Goal: Task Accomplishment & Management: Manage account settings

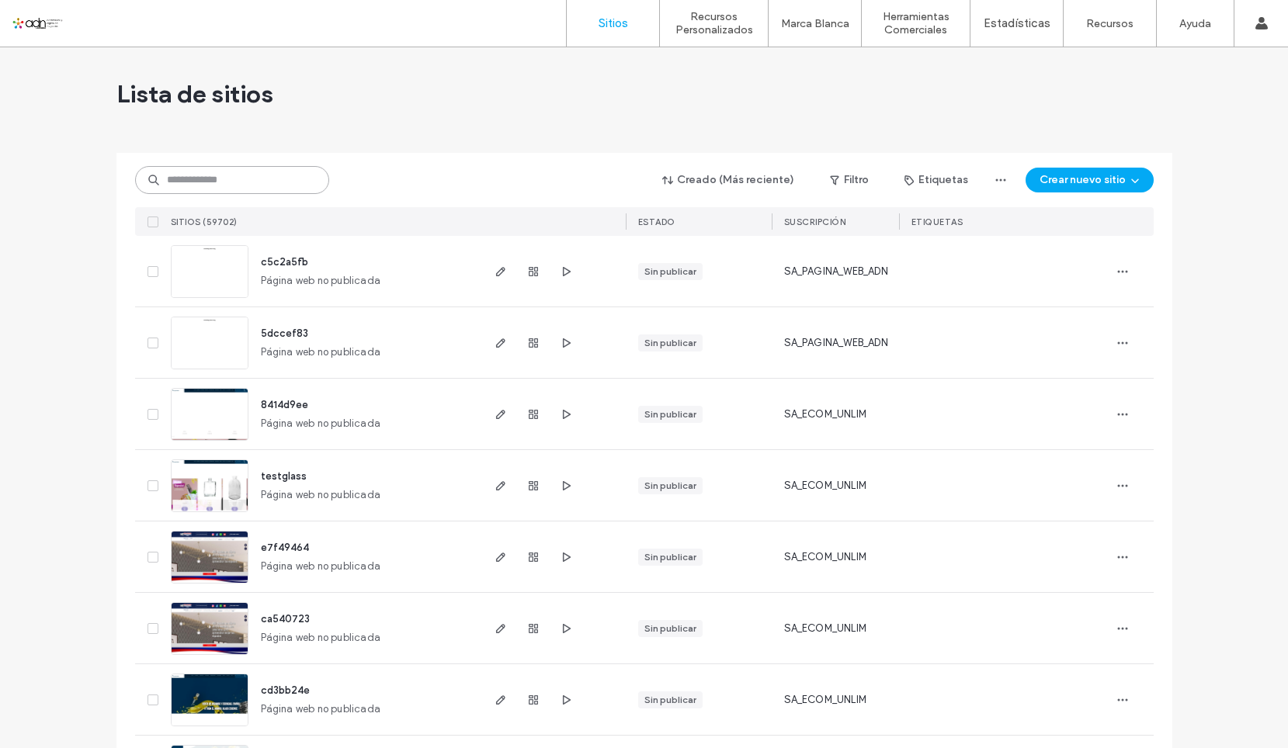
click at [285, 178] on input at bounding box center [232, 180] width 194 height 28
paste input "**********"
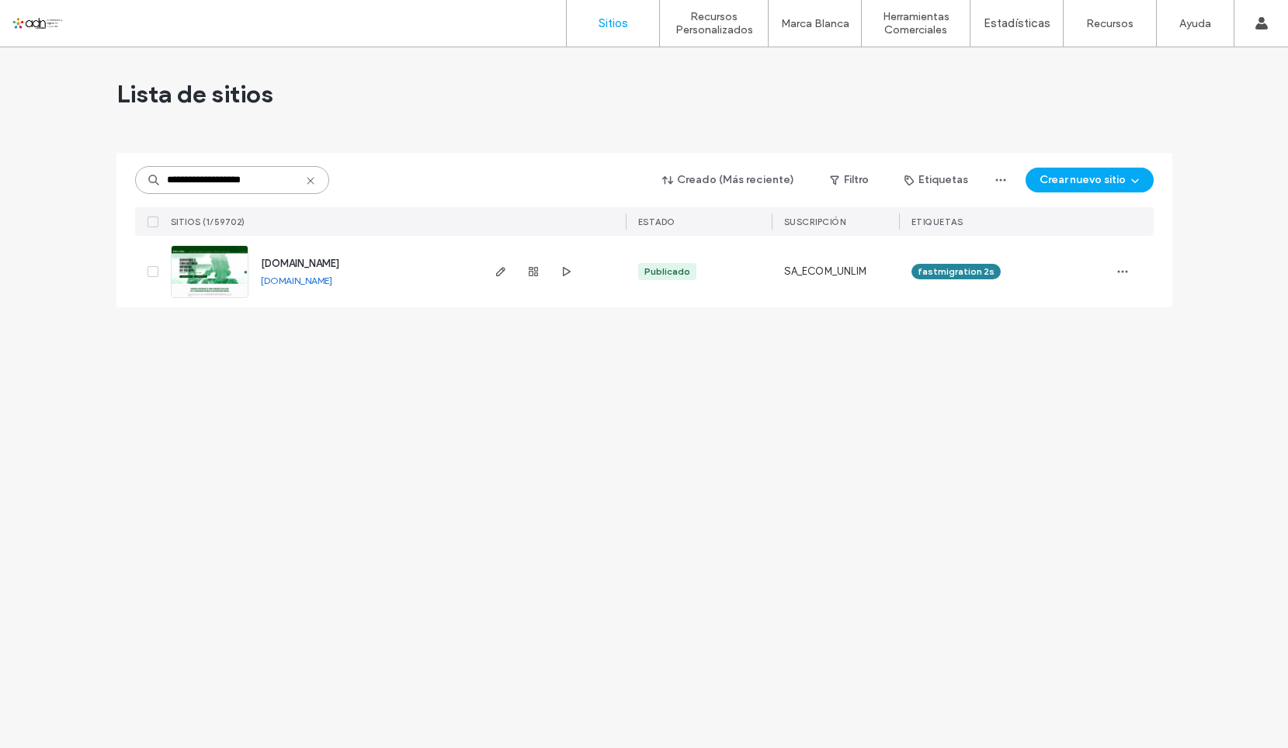
type input "**********"
click at [150, 296] on div at bounding box center [150, 271] width 30 height 71
click at [222, 269] on link at bounding box center [210, 271] width 78 height 53
drag, startPoint x: 372, startPoint y: 293, endPoint x: 345, endPoint y: 289, distance: 26.8
click at [345, 289] on div "www.notaria1.net www.notaria1.net" at bounding box center [363, 271] width 231 height 71
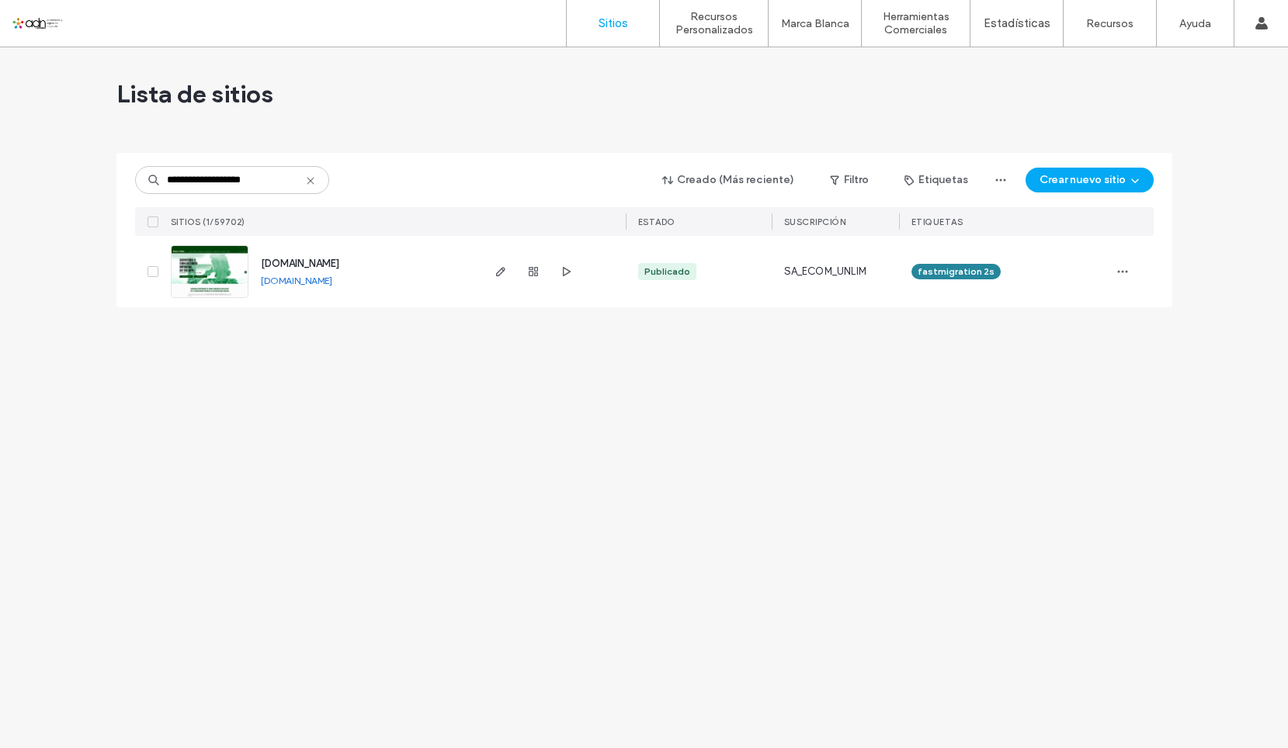
copy div "www.notaria1.net"
click at [16, 554] on div "**********" at bounding box center [644, 397] width 1288 height 701
drag, startPoint x: 369, startPoint y: 281, endPoint x: 342, endPoint y: 287, distance: 27.1
click at [342, 287] on div "www.notaria1.net www.notaria1.net" at bounding box center [363, 271] width 231 height 71
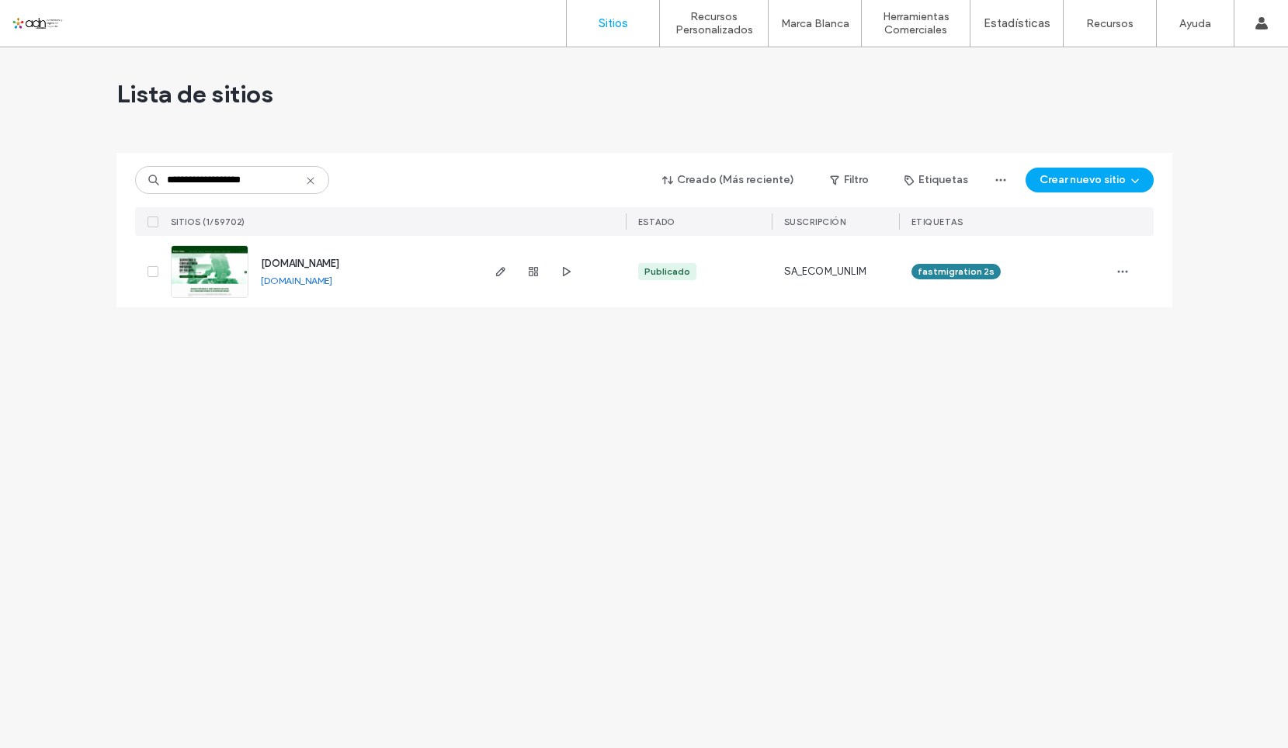
copy div "www.notaria1.net"
click at [211, 180] on input "**********" at bounding box center [232, 180] width 194 height 28
click at [212, 180] on input "**********" at bounding box center [232, 180] width 194 height 28
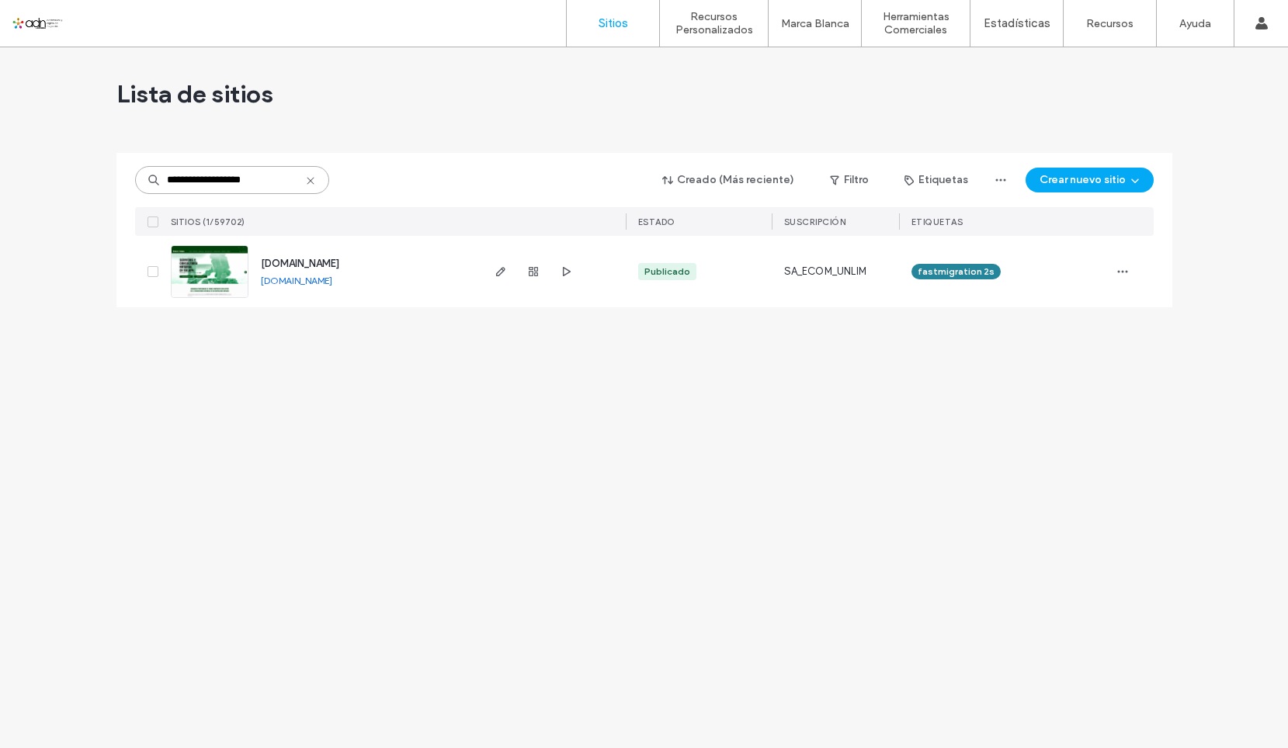
paste input "**********"
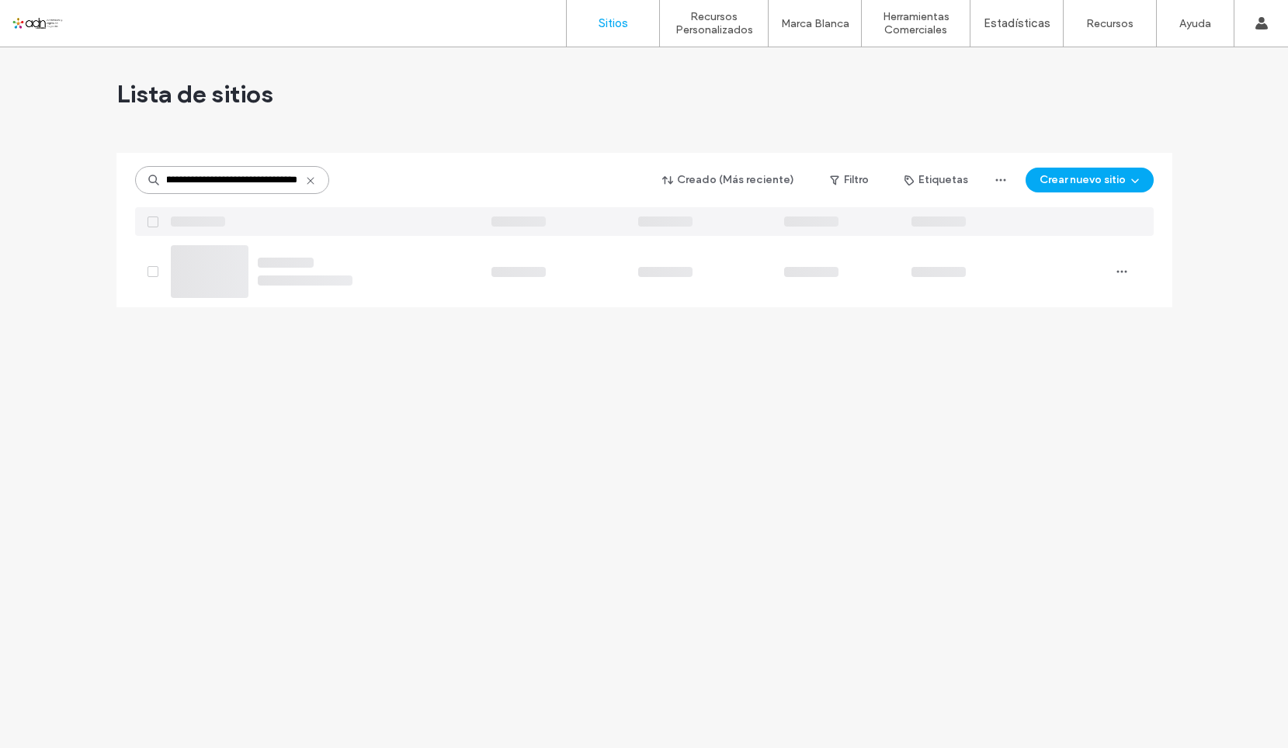
type input "**********"
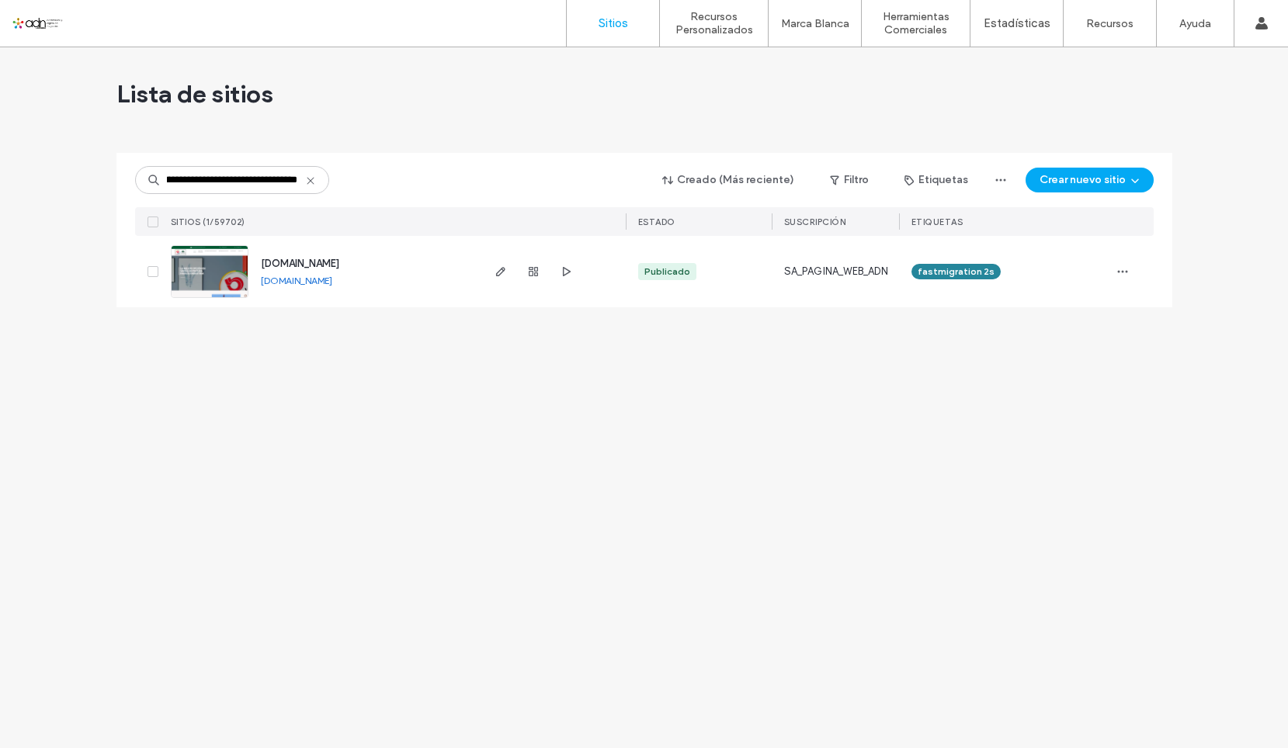
scroll to position [0, 0]
click at [212, 252] on img at bounding box center [210, 299] width 76 height 106
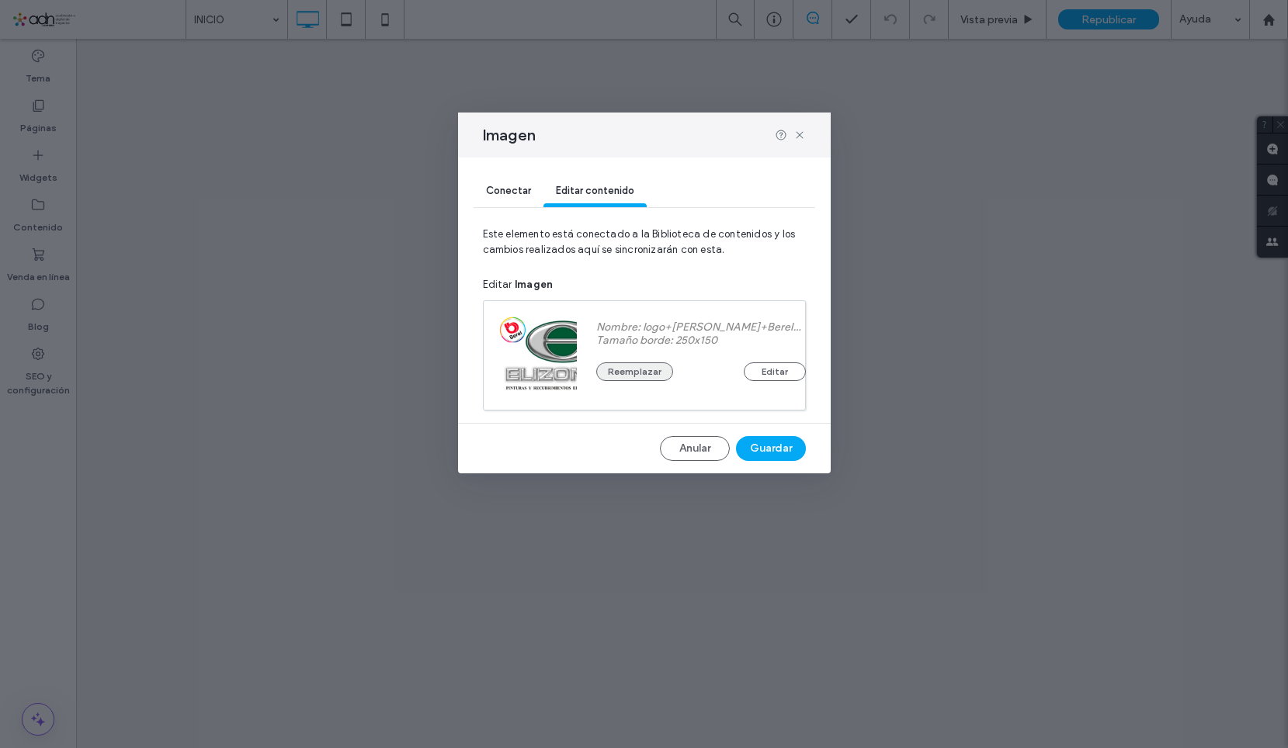
click at [641, 370] on button "Reemplazar" at bounding box center [634, 372] width 77 height 19
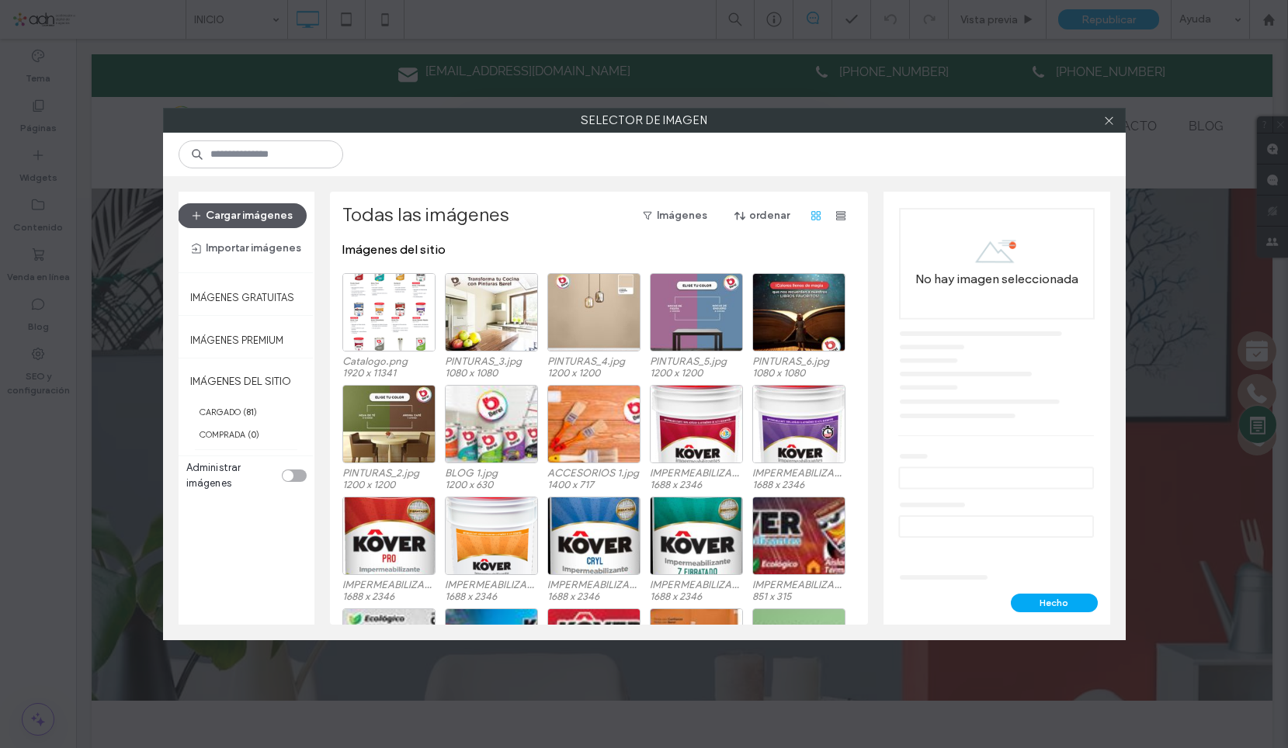
click at [286, 220] on button "Cargar imágenes" at bounding box center [242, 215] width 129 height 25
click at [253, 220] on button "Cargar imágenes" at bounding box center [242, 215] width 129 height 25
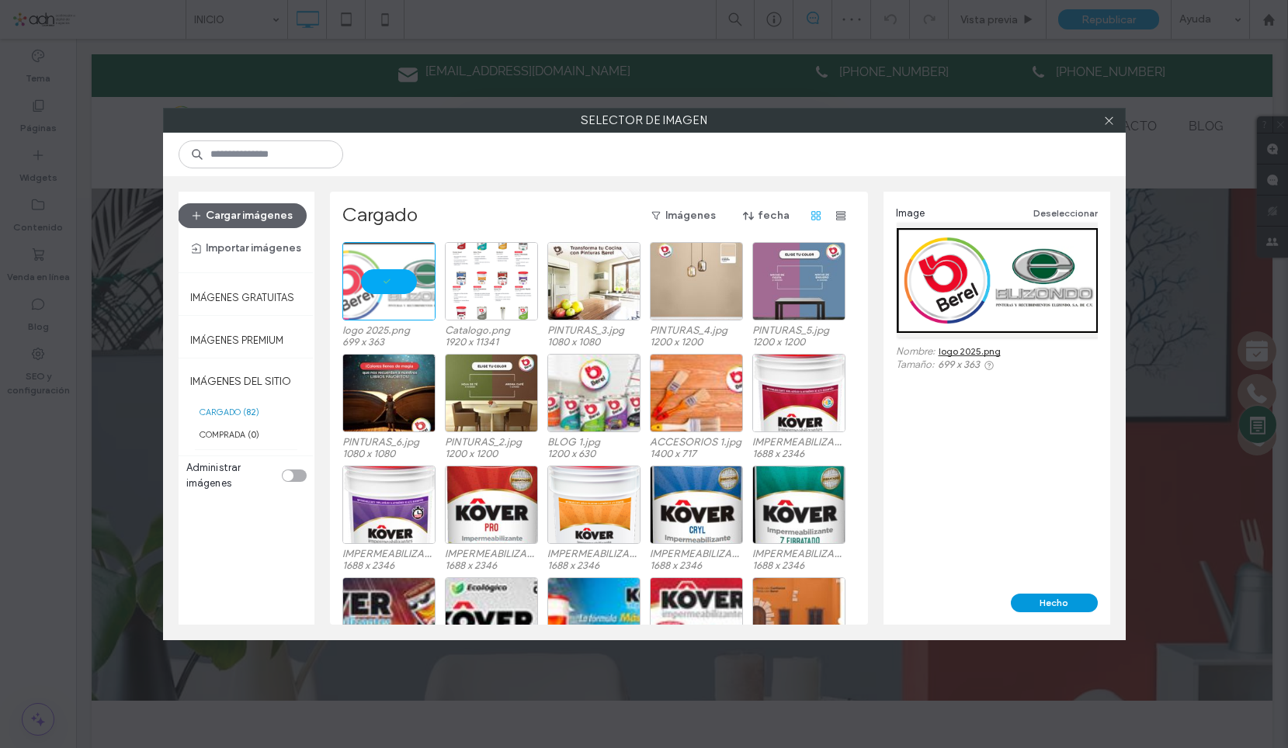
click at [1065, 599] on button "Hecho" at bounding box center [1054, 603] width 87 height 19
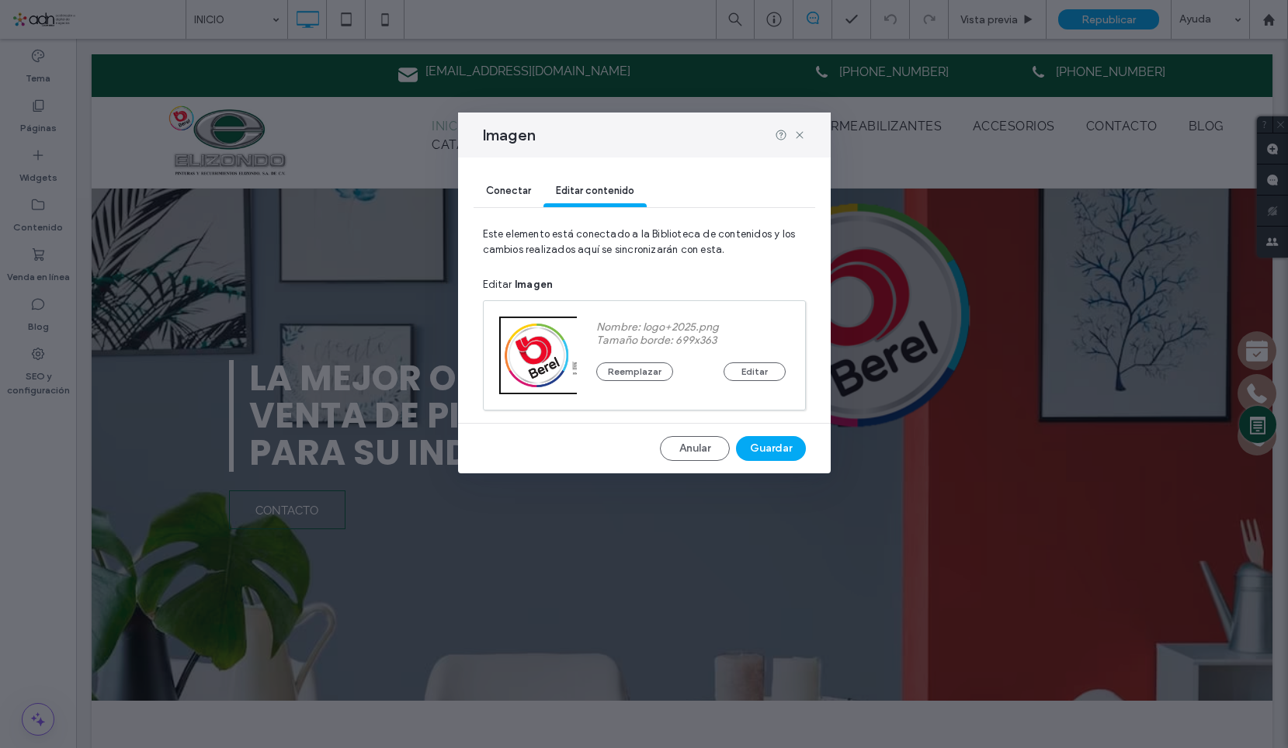
click at [764, 429] on div "Conectar Editar contenido Este elemento está conectado a la Biblioteca de conte…" at bounding box center [644, 316] width 373 height 316
click at [767, 444] on button "Guardar" at bounding box center [771, 448] width 70 height 25
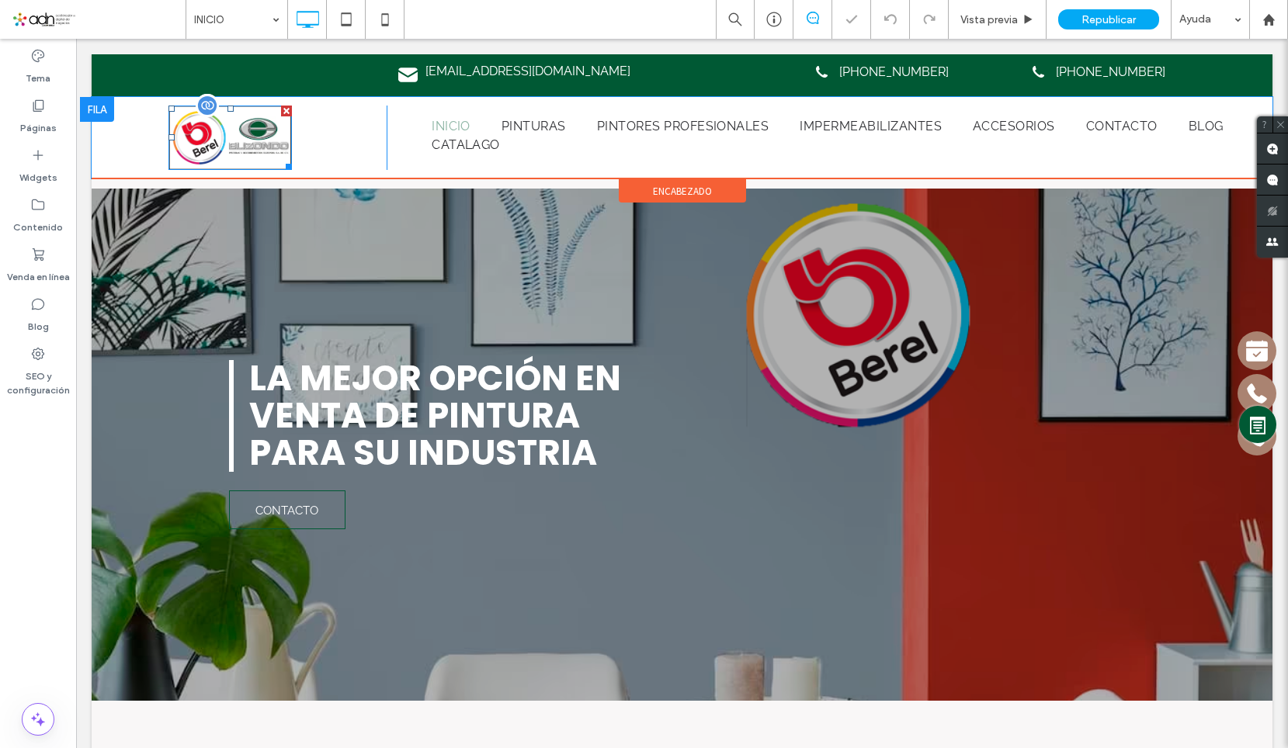
click at [248, 148] on img at bounding box center [229, 138] width 123 height 64
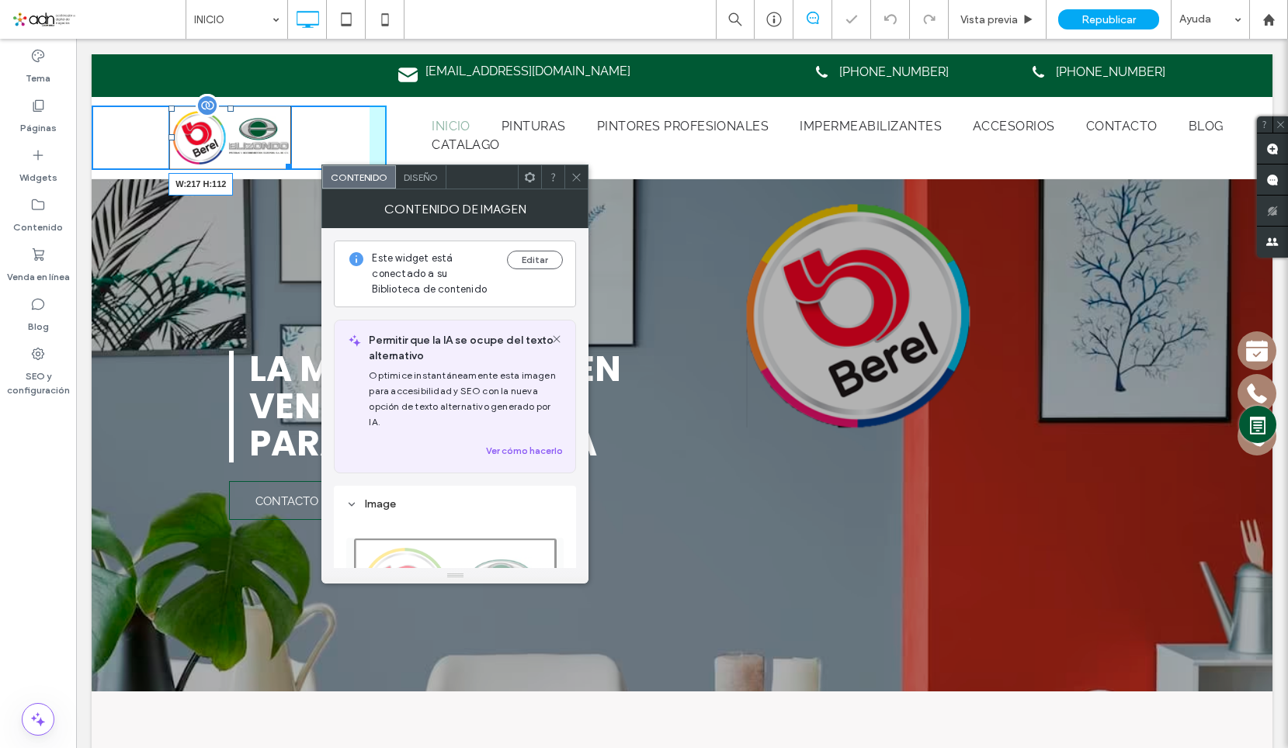
drag, startPoint x: 286, startPoint y: 161, endPoint x: 421, endPoint y: 215, distance: 144.6
click at [292, 170] on div "W:217 H:112" at bounding box center [229, 138] width 123 height 64
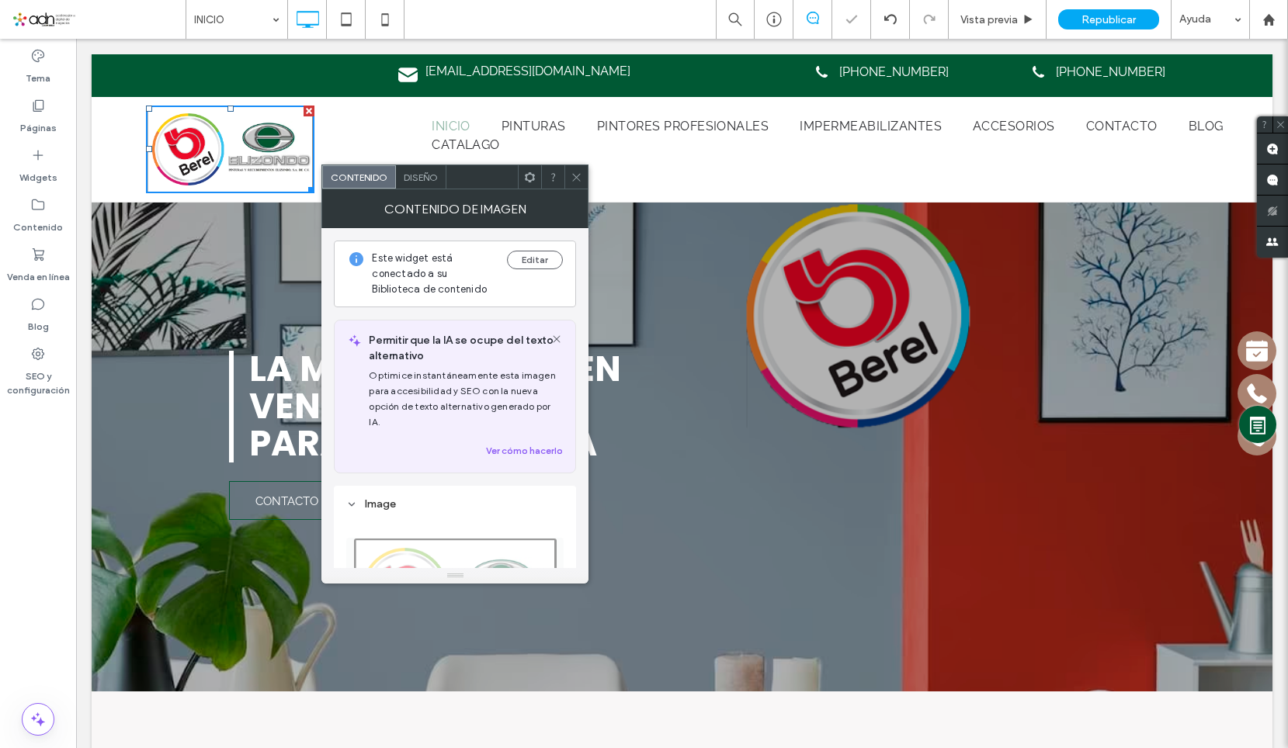
click at [569, 180] on div at bounding box center [575, 176] width 23 height 23
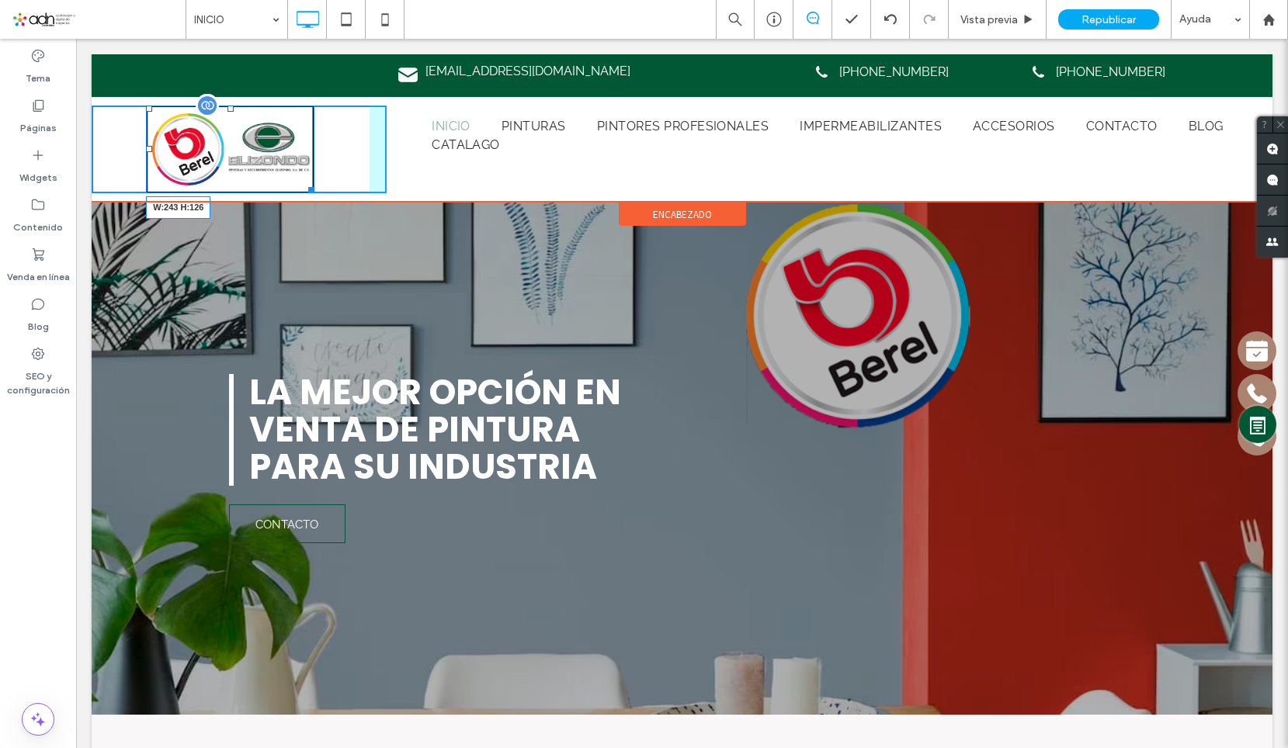
drag, startPoint x: 309, startPoint y: 189, endPoint x: 796, endPoint y: 241, distance: 489.5
click at [314, 188] on div "W:243 H:126" at bounding box center [230, 150] width 168 height 88
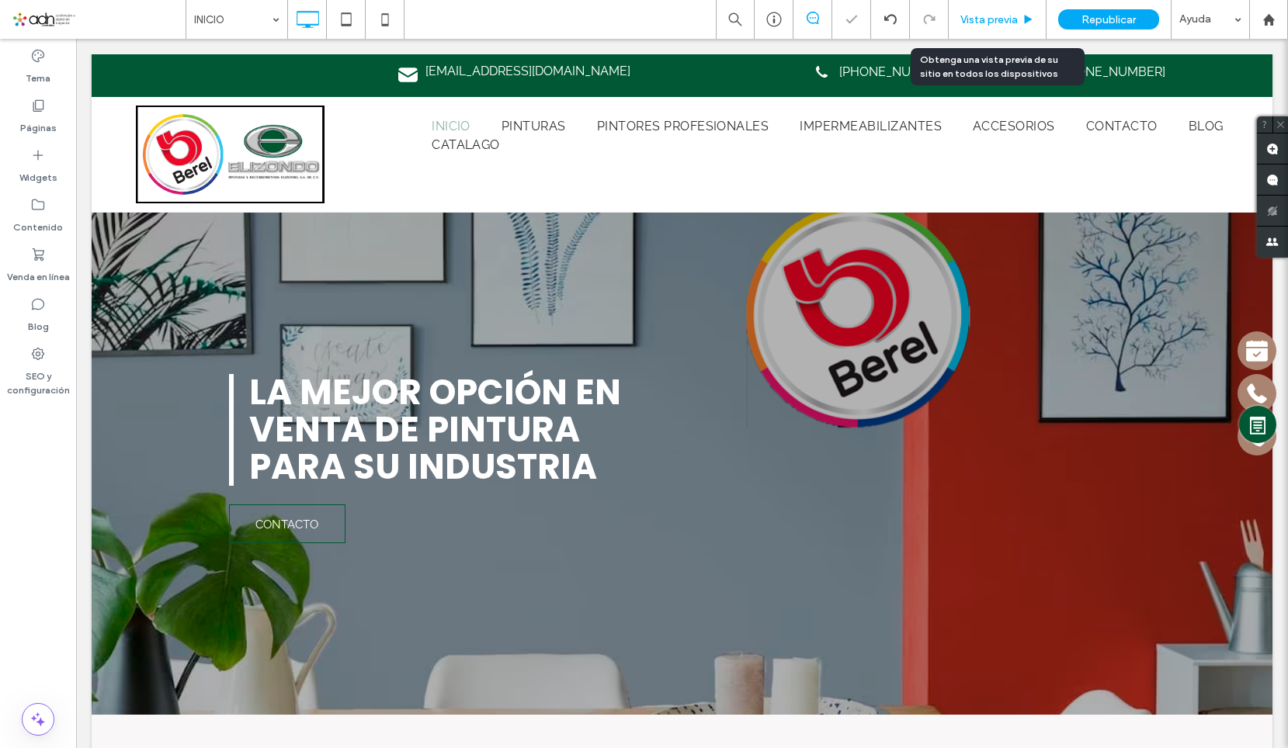
click at [985, 15] on span "Vista previa" at bounding box center [988, 19] width 57 height 13
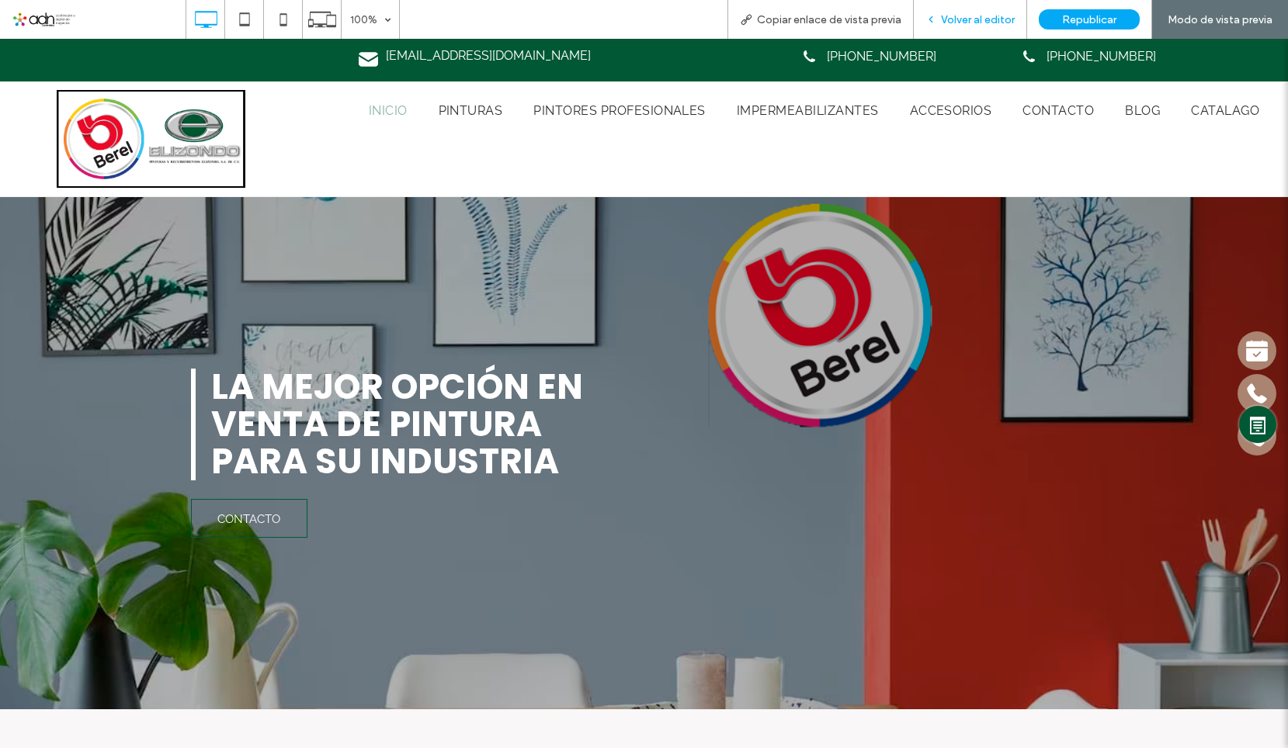
click at [970, 16] on span "Volver al editor" at bounding box center [978, 19] width 74 height 13
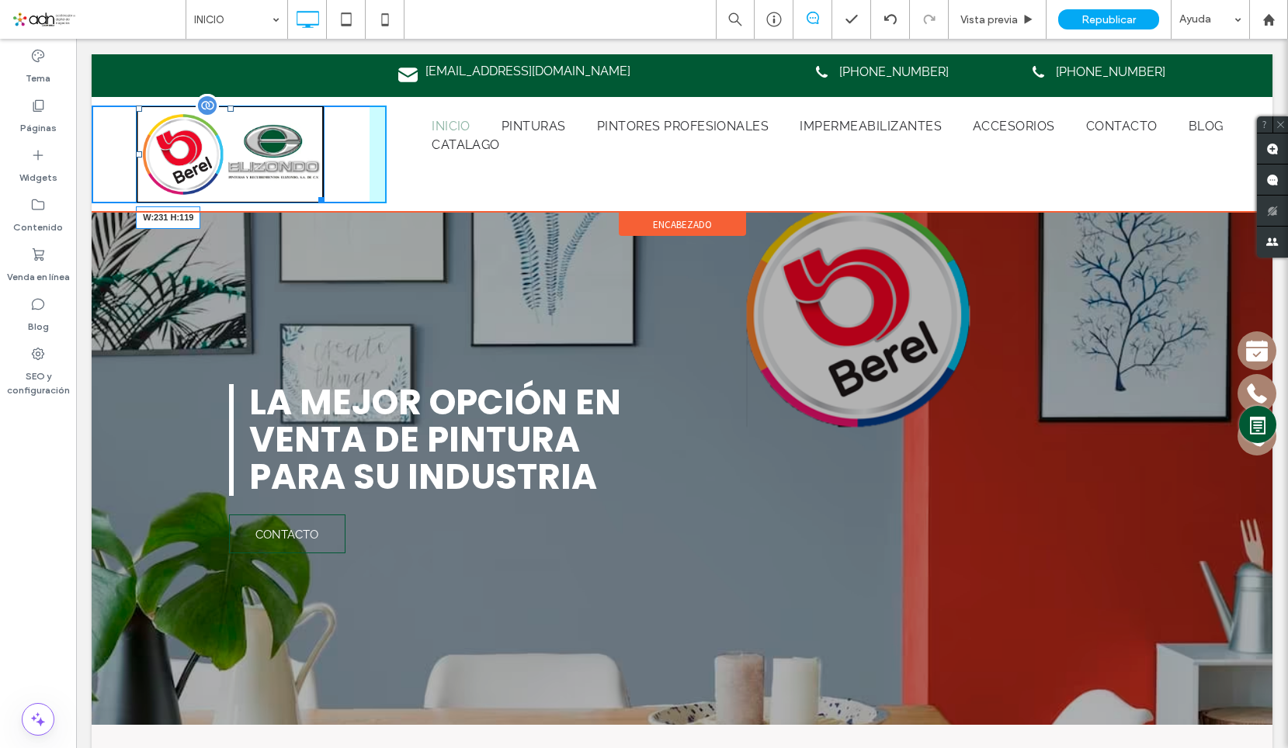
drag, startPoint x: 317, startPoint y: 200, endPoint x: 1045, endPoint y: 172, distance: 728.8
click at [313, 193] on div at bounding box center [319, 198] width 12 height 12
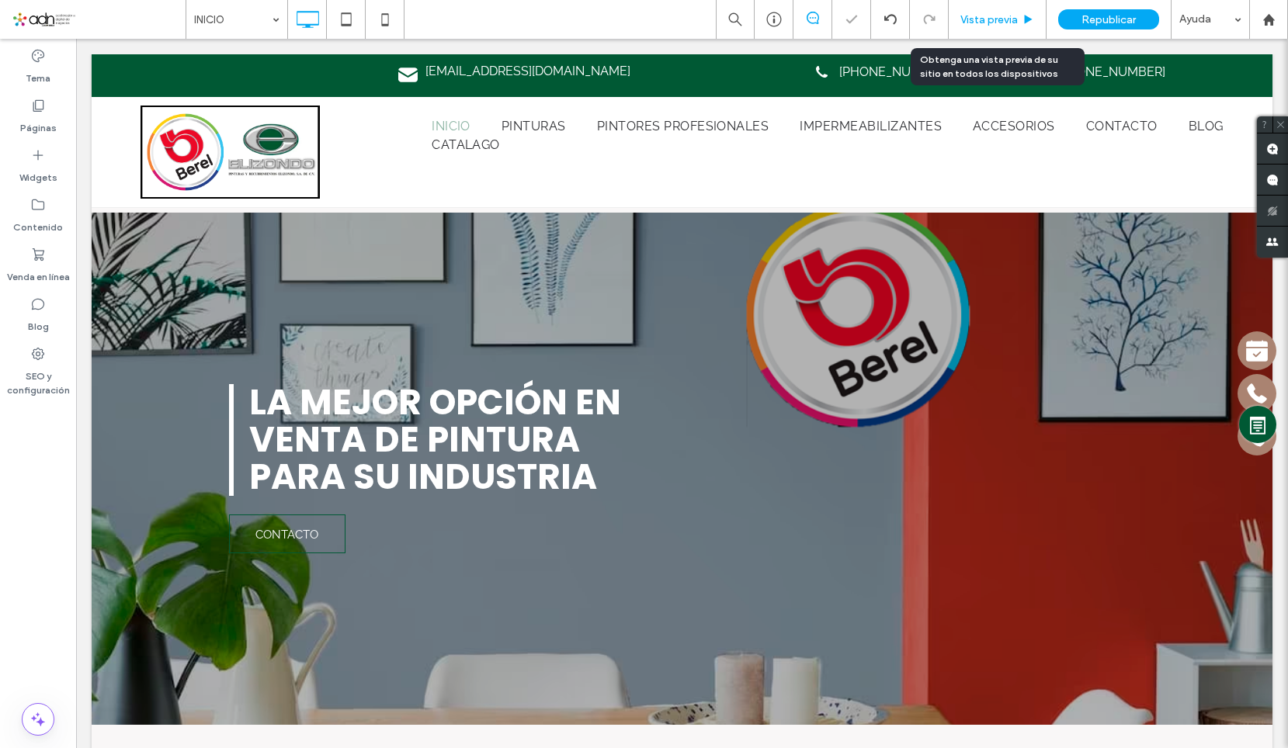
click at [994, 17] on span "Vista previa" at bounding box center [988, 19] width 57 height 13
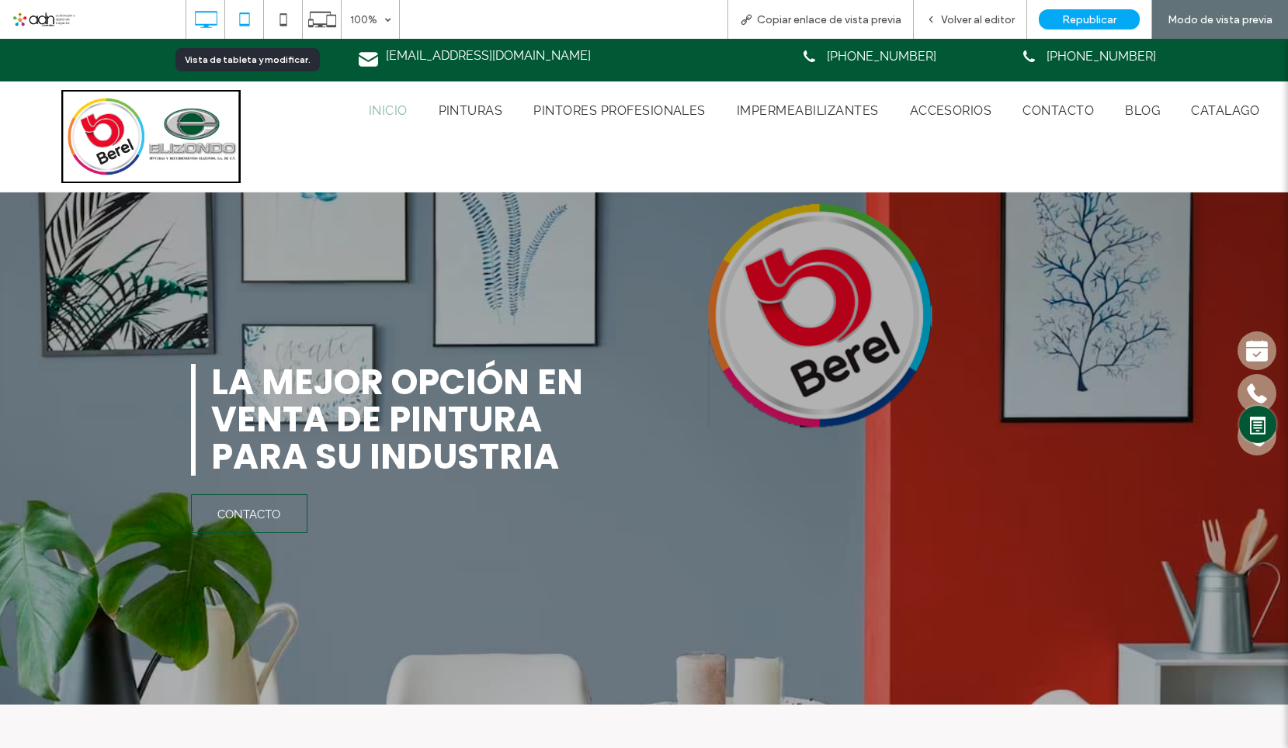
click at [241, 17] on icon at bounding box center [244, 19] width 31 height 31
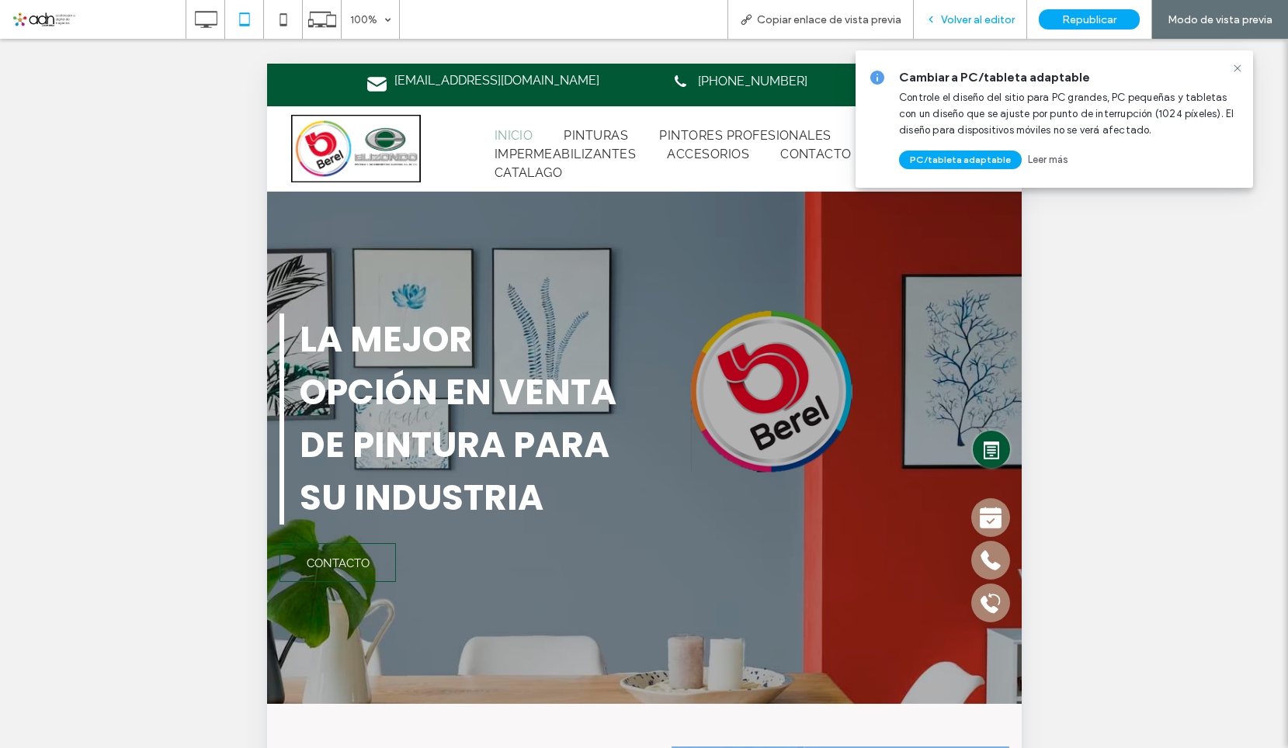
click at [980, 29] on div "Volver al editor" at bounding box center [970, 19] width 113 height 39
click at [983, 28] on div "Volver al editor" at bounding box center [970, 19] width 113 height 39
click at [1238, 68] on use at bounding box center [1237, 67] width 7 height 7
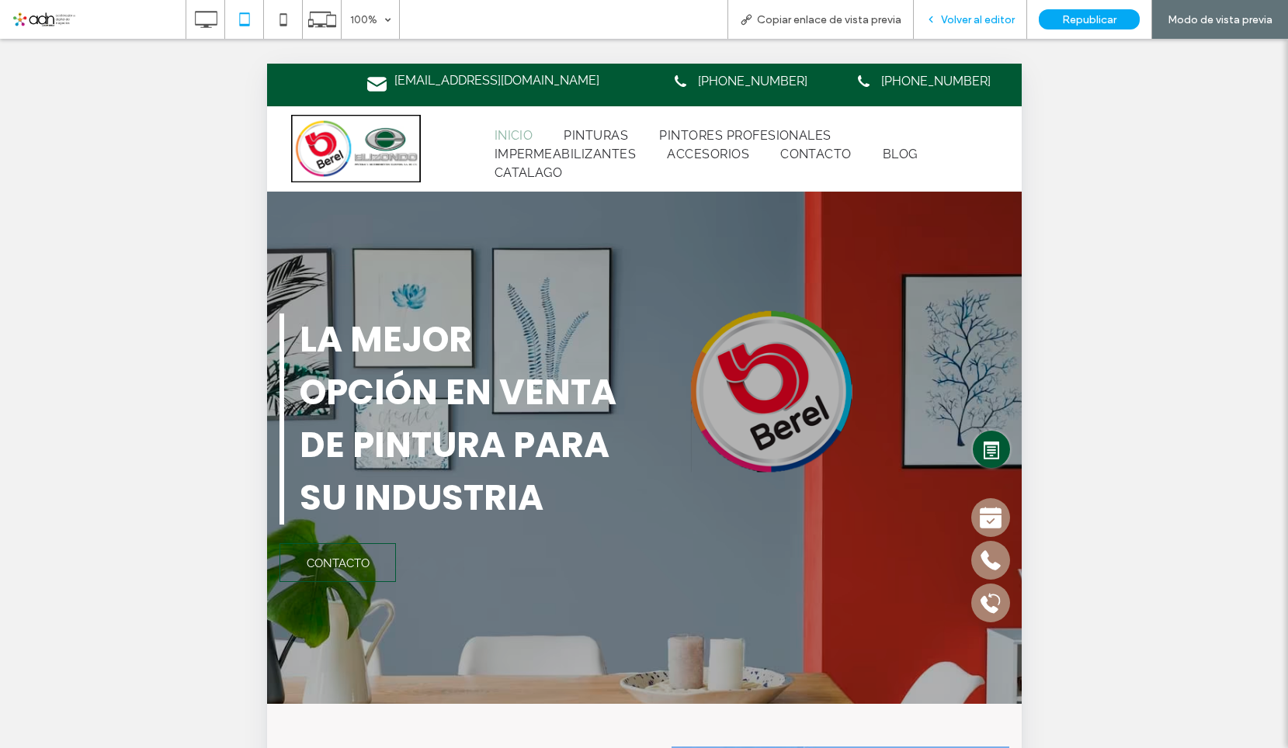
click at [970, 26] on span "Volver al editor" at bounding box center [978, 19] width 74 height 13
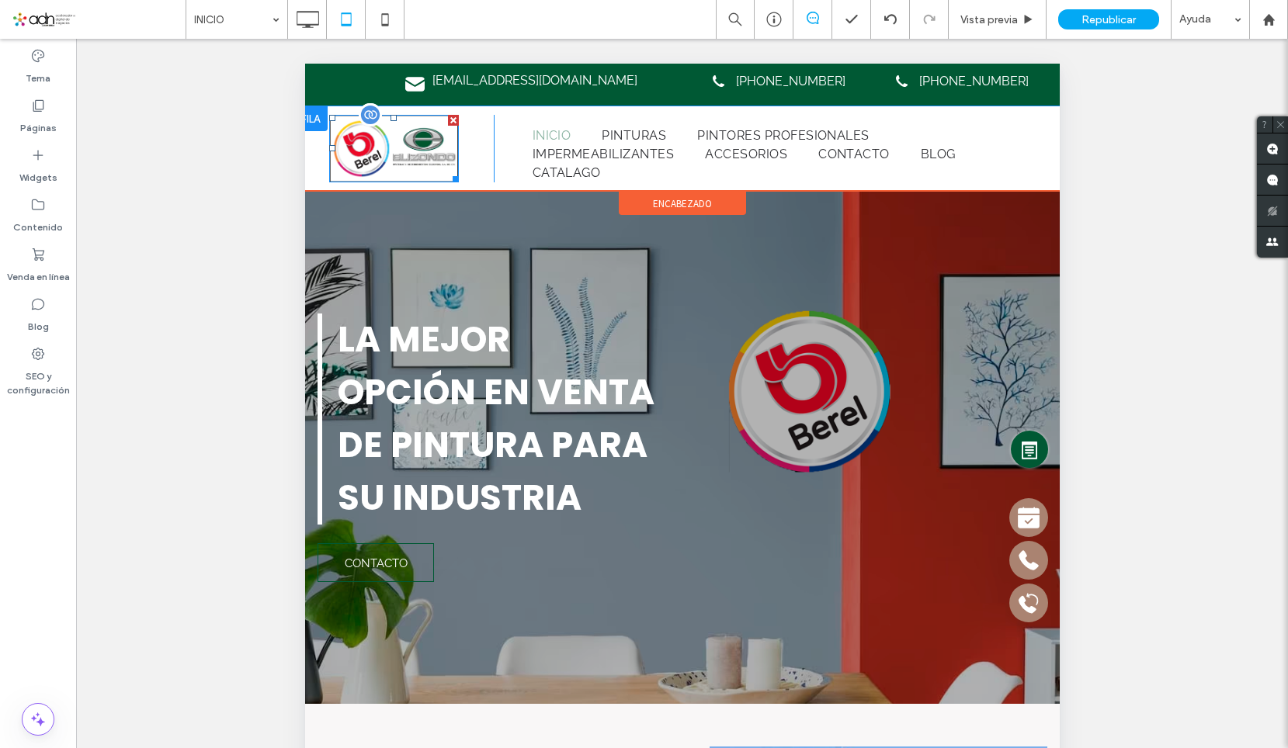
click at [427, 154] on img at bounding box center [393, 149] width 130 height 68
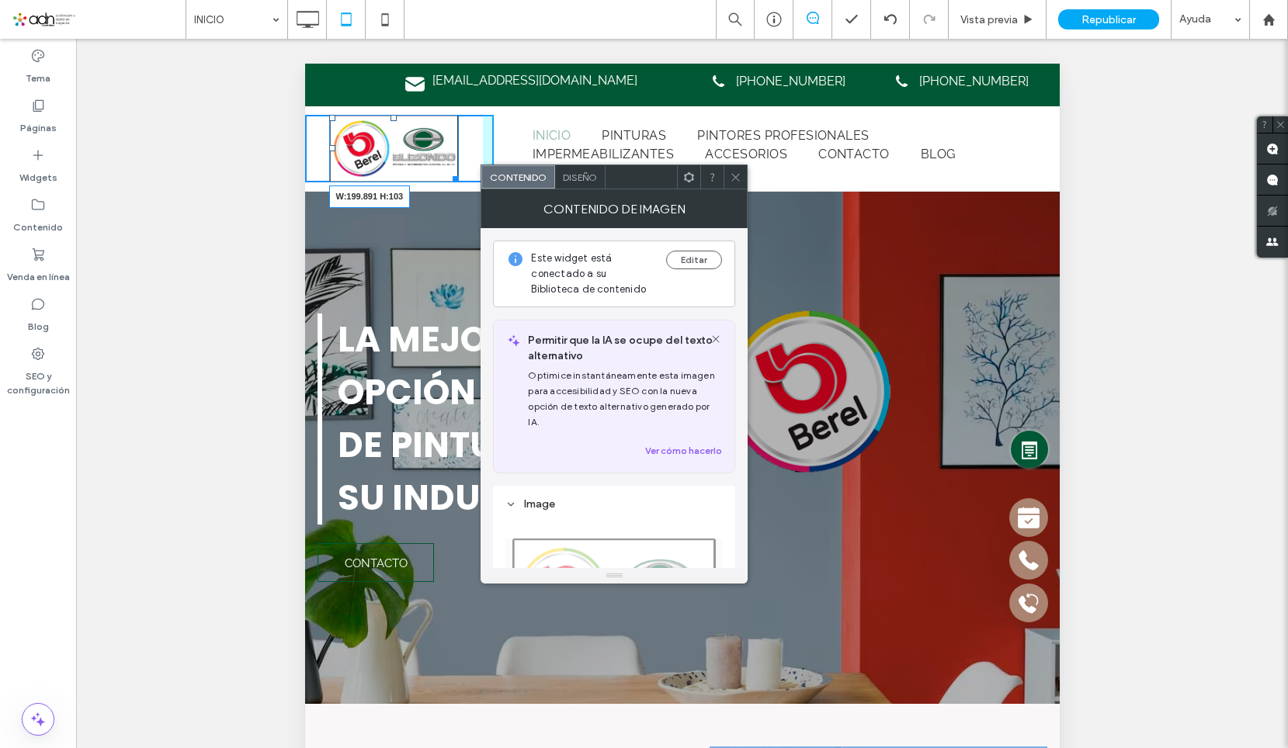
drag, startPoint x: 448, startPoint y: 179, endPoint x: 462, endPoint y: 189, distance: 16.8
click at [458, 182] on div at bounding box center [452, 177] width 12 height 12
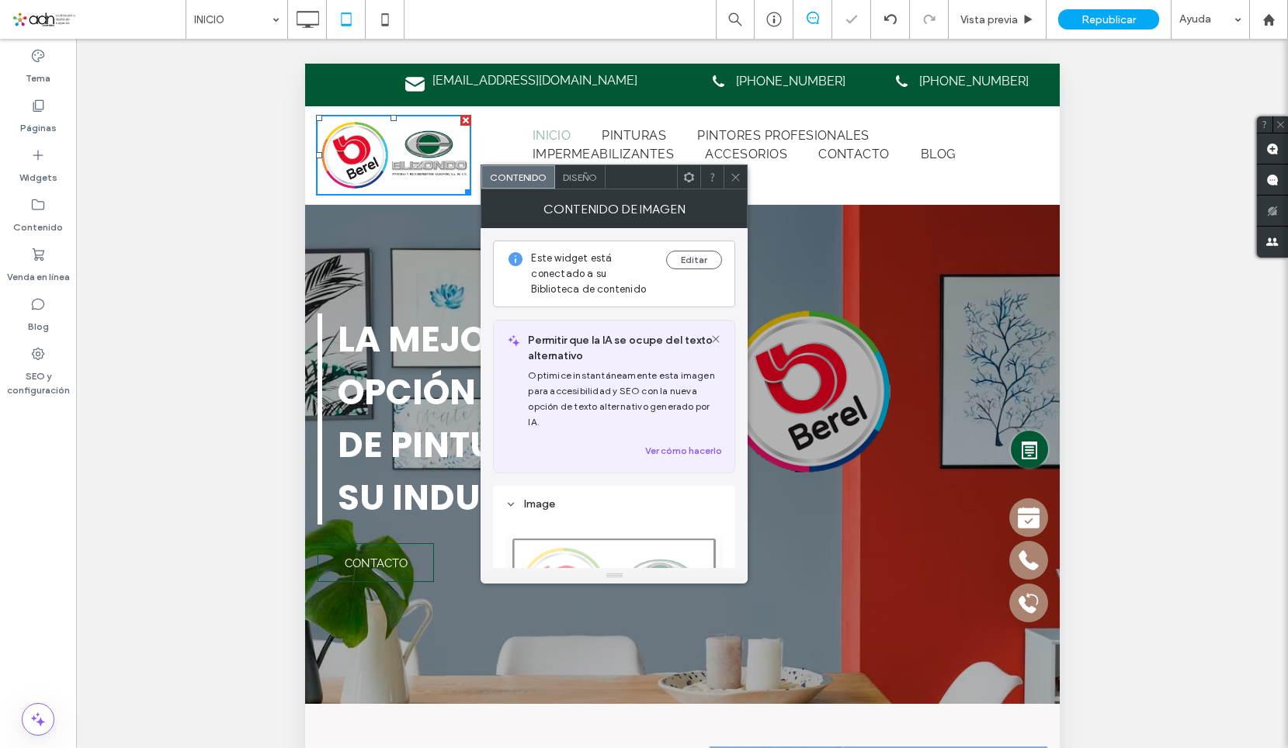
click at [737, 176] on use at bounding box center [736, 177] width 8 height 8
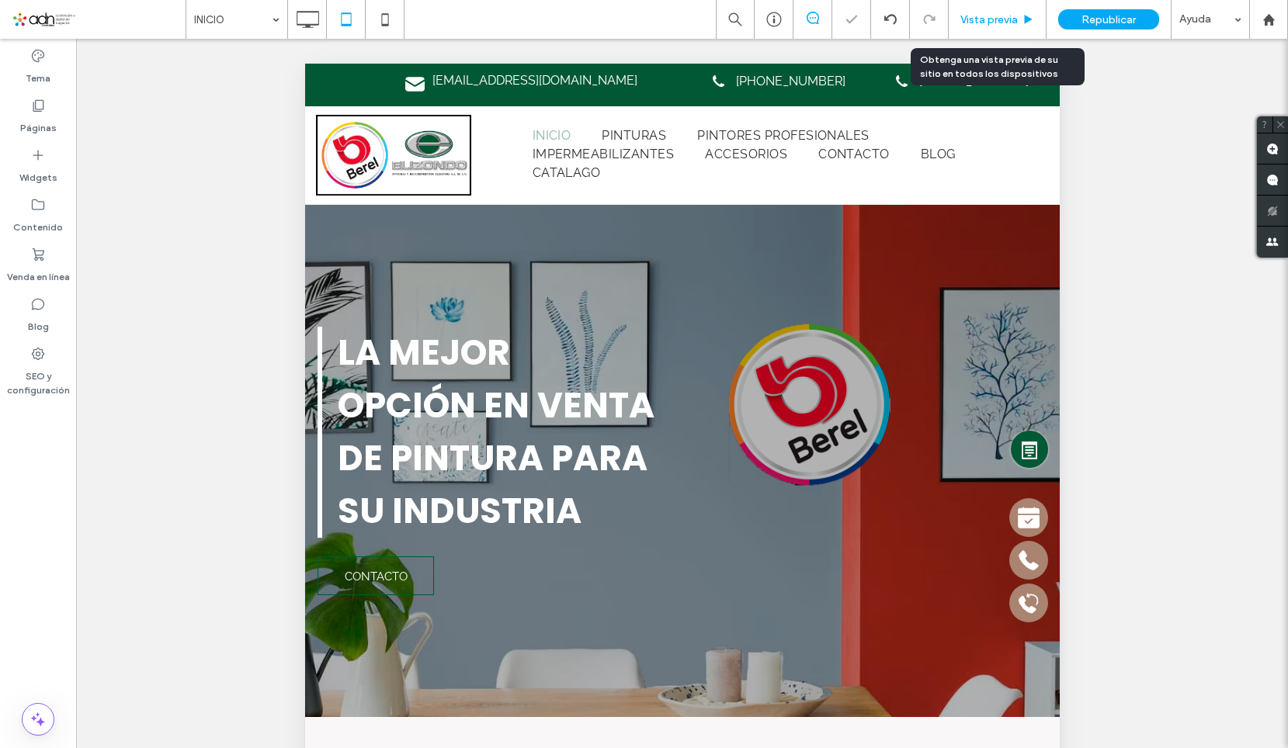
click at [991, 19] on span "Vista previa" at bounding box center [988, 19] width 57 height 13
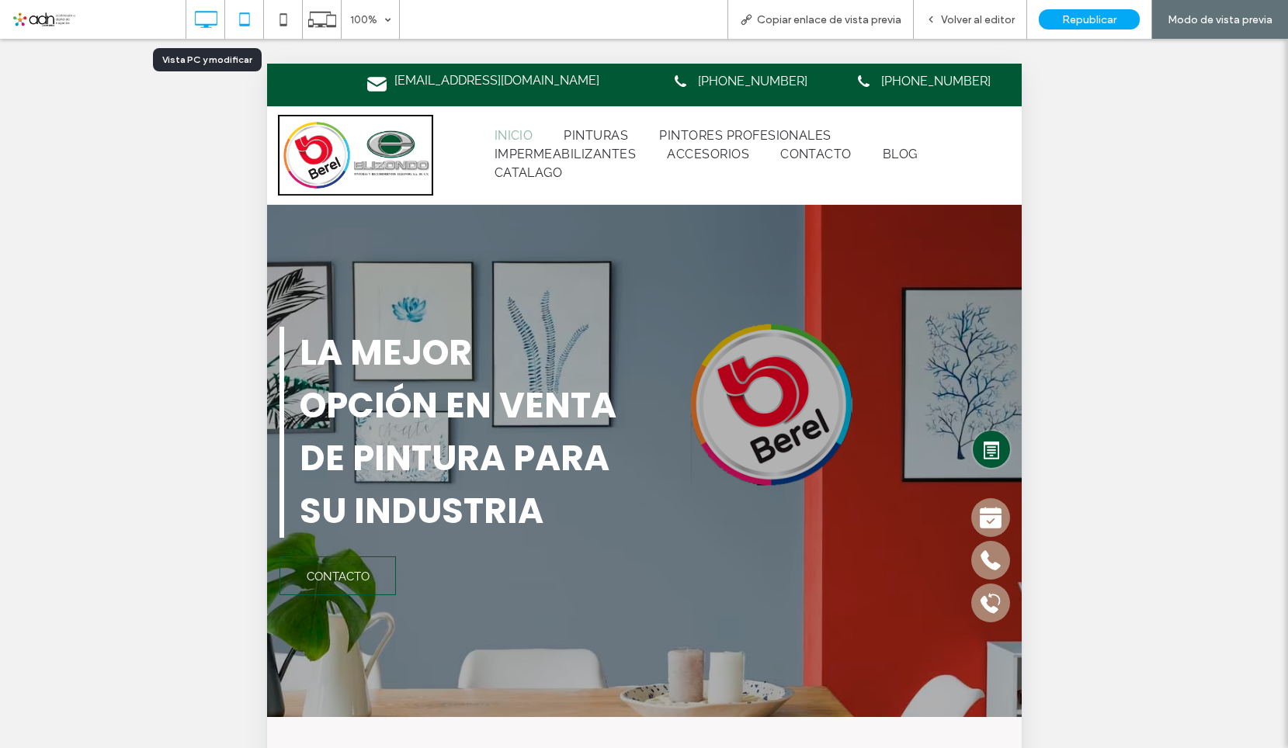
click at [206, 25] on use at bounding box center [206, 19] width 23 height 17
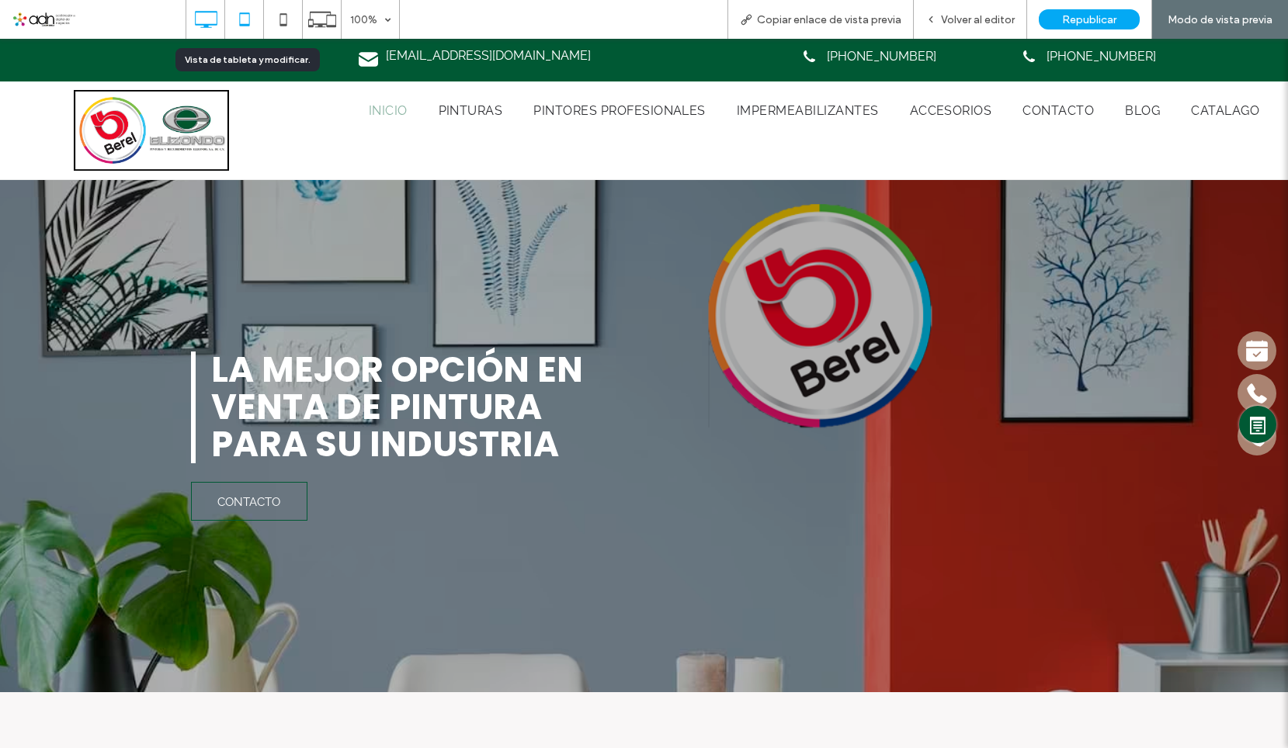
click at [248, 21] on icon at bounding box center [244, 19] width 31 height 31
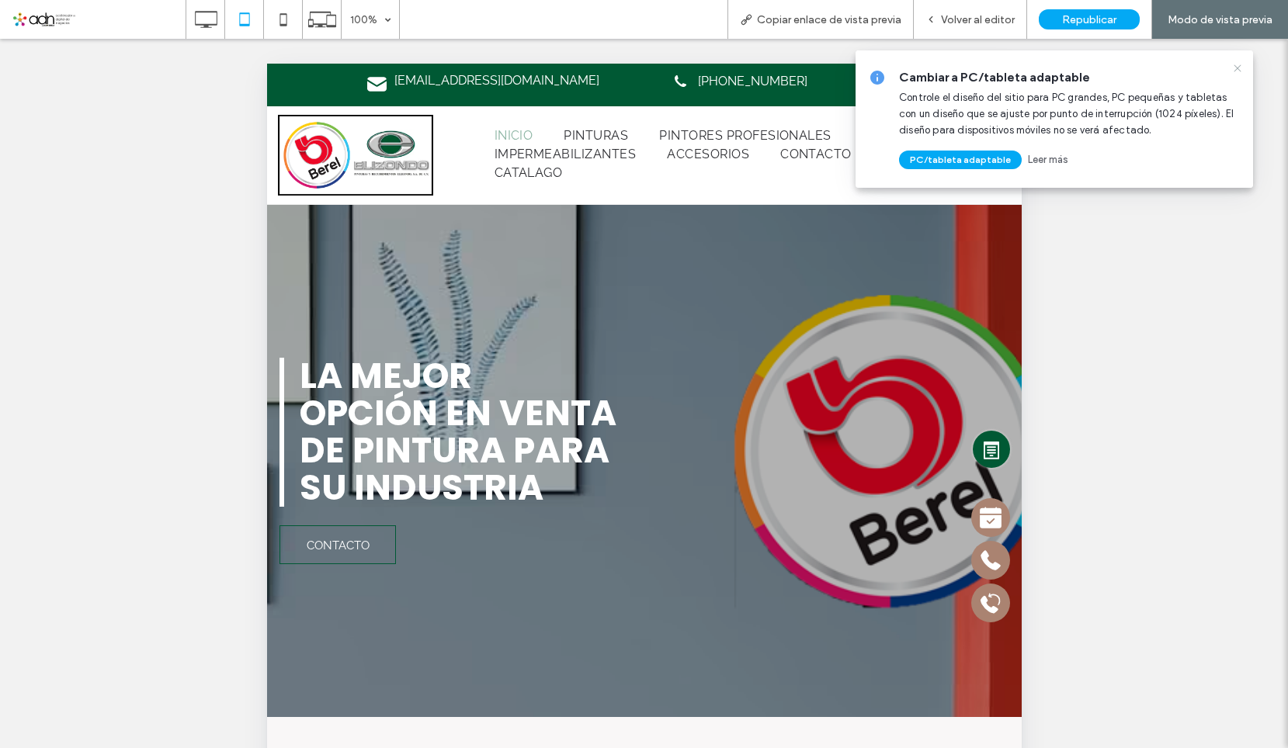
click at [1237, 68] on icon at bounding box center [1237, 68] width 12 height 12
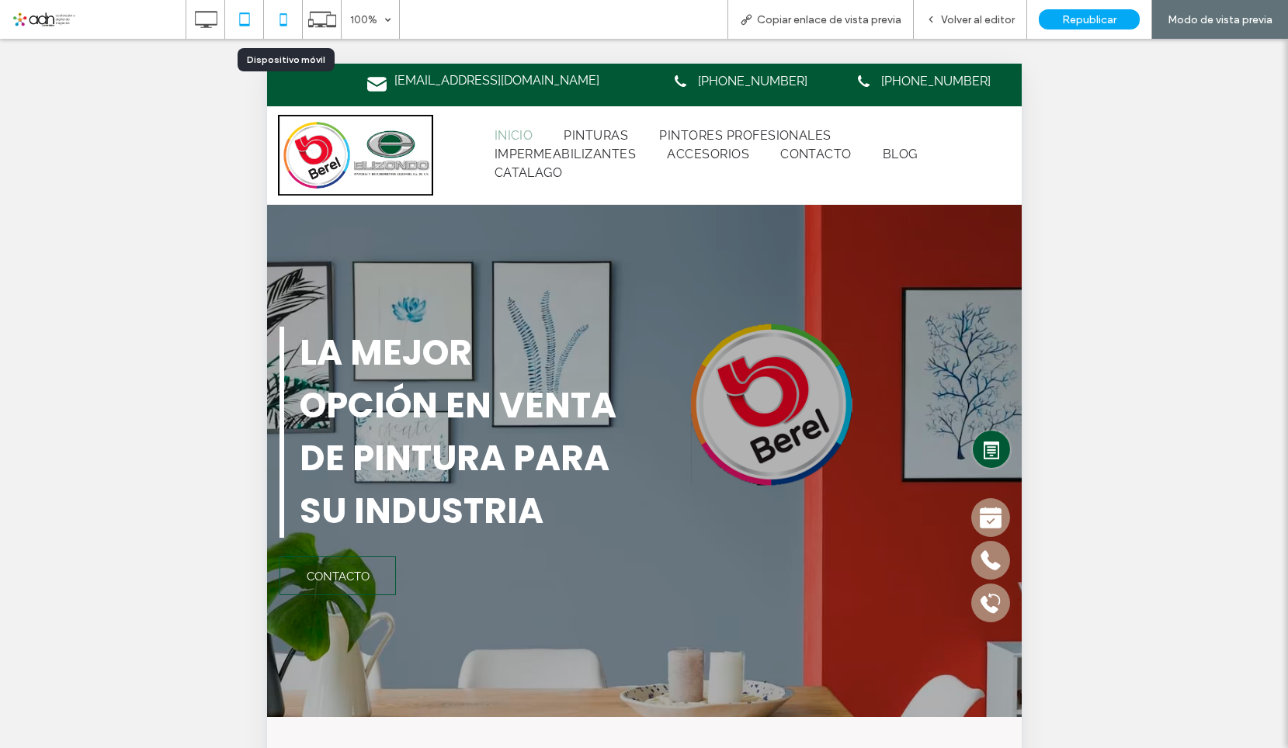
click at [289, 14] on icon at bounding box center [283, 19] width 31 height 31
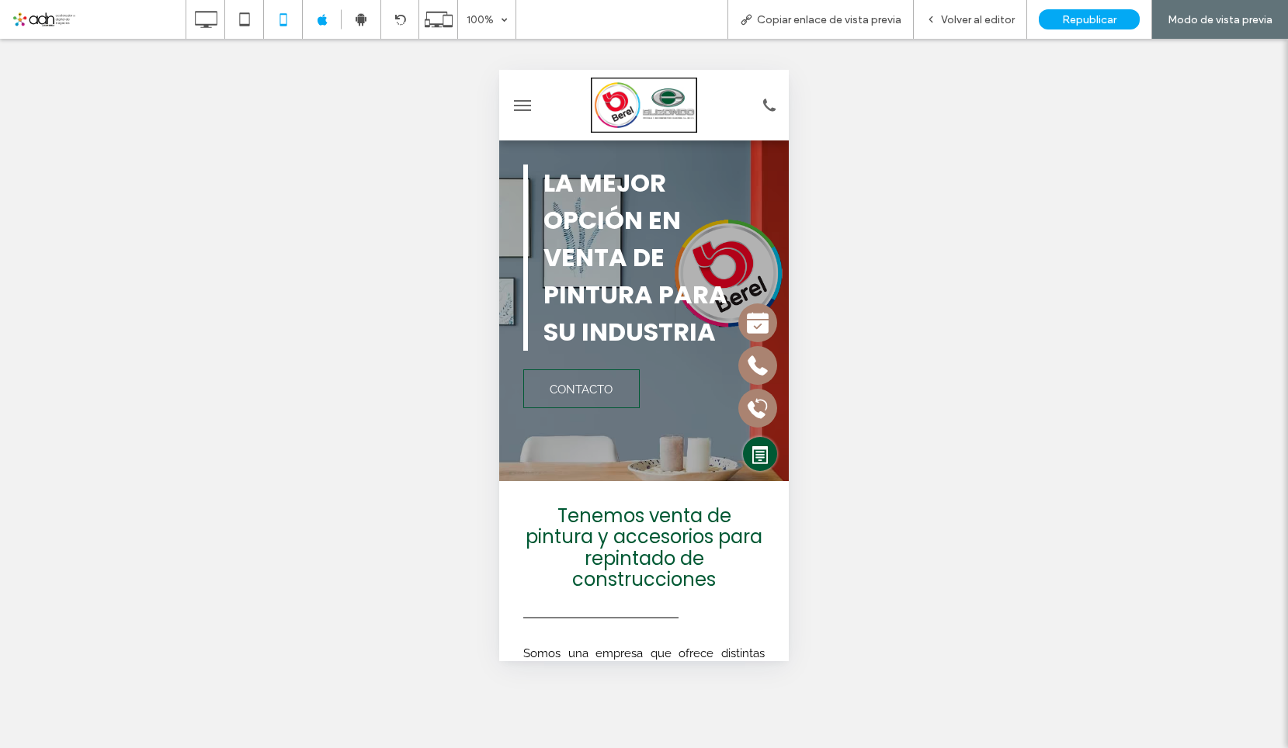
click at [531, 111] on button "menu" at bounding box center [522, 105] width 31 height 31
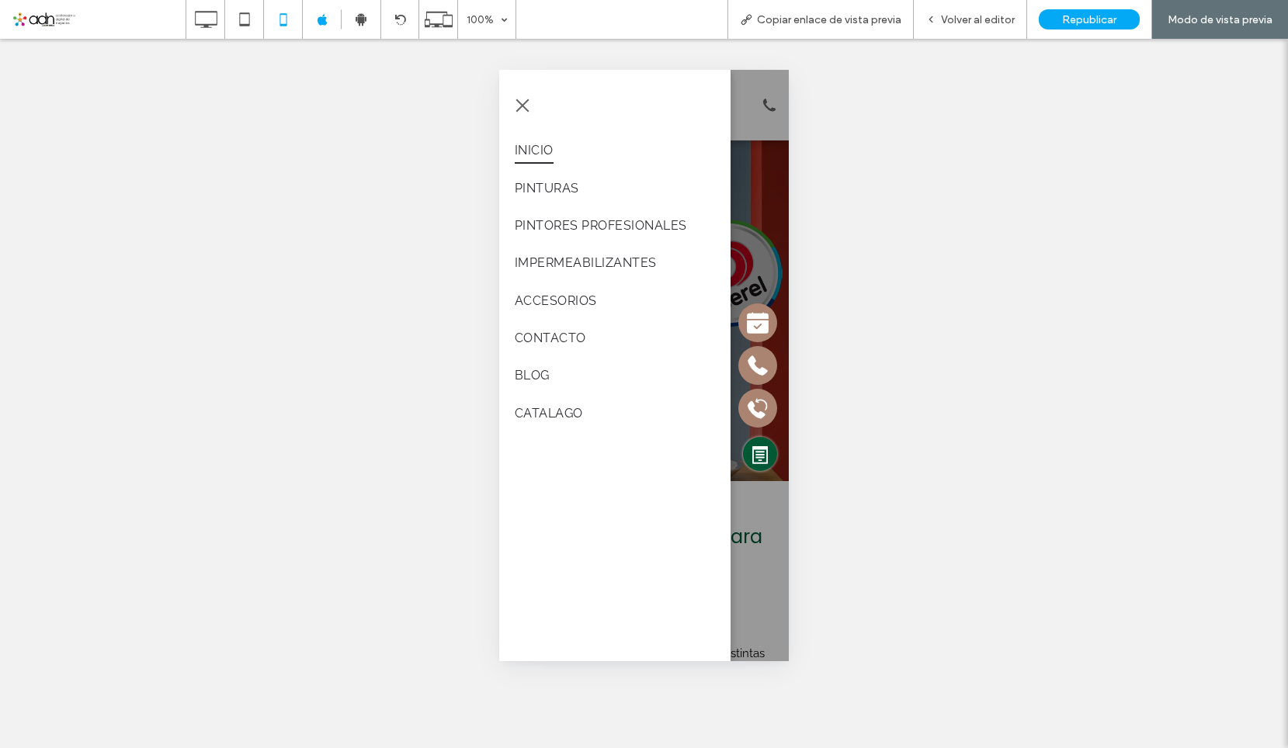
click at [527, 109] on span "menu" at bounding box center [522, 105] width 13 height 13
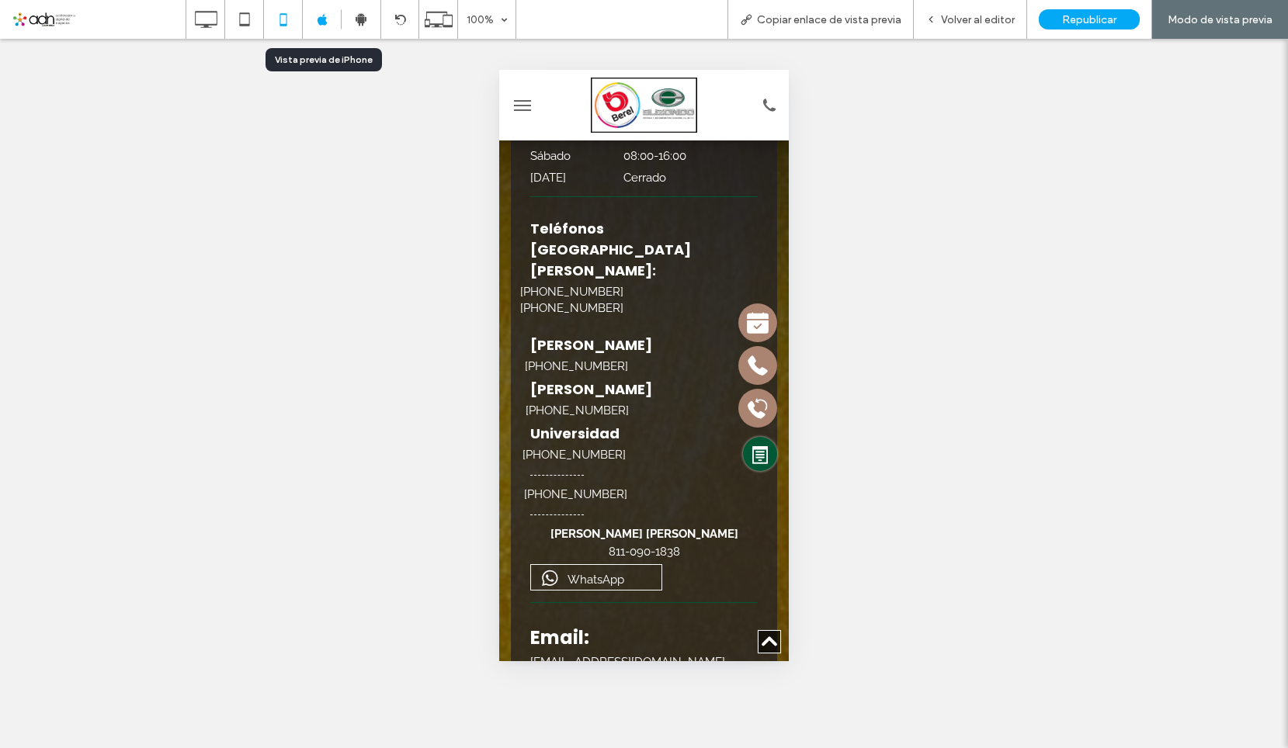
scroll to position [2484, 0]
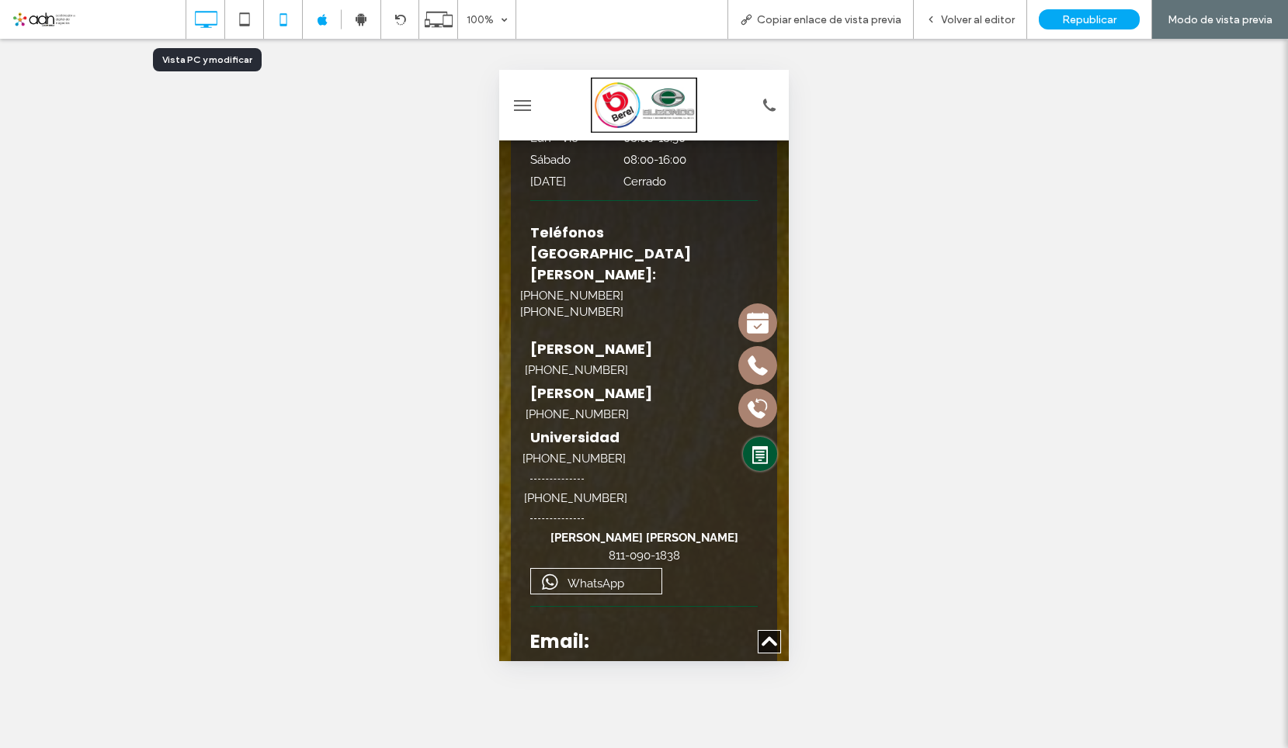
click at [212, 23] on icon at bounding box center [205, 19] width 31 height 31
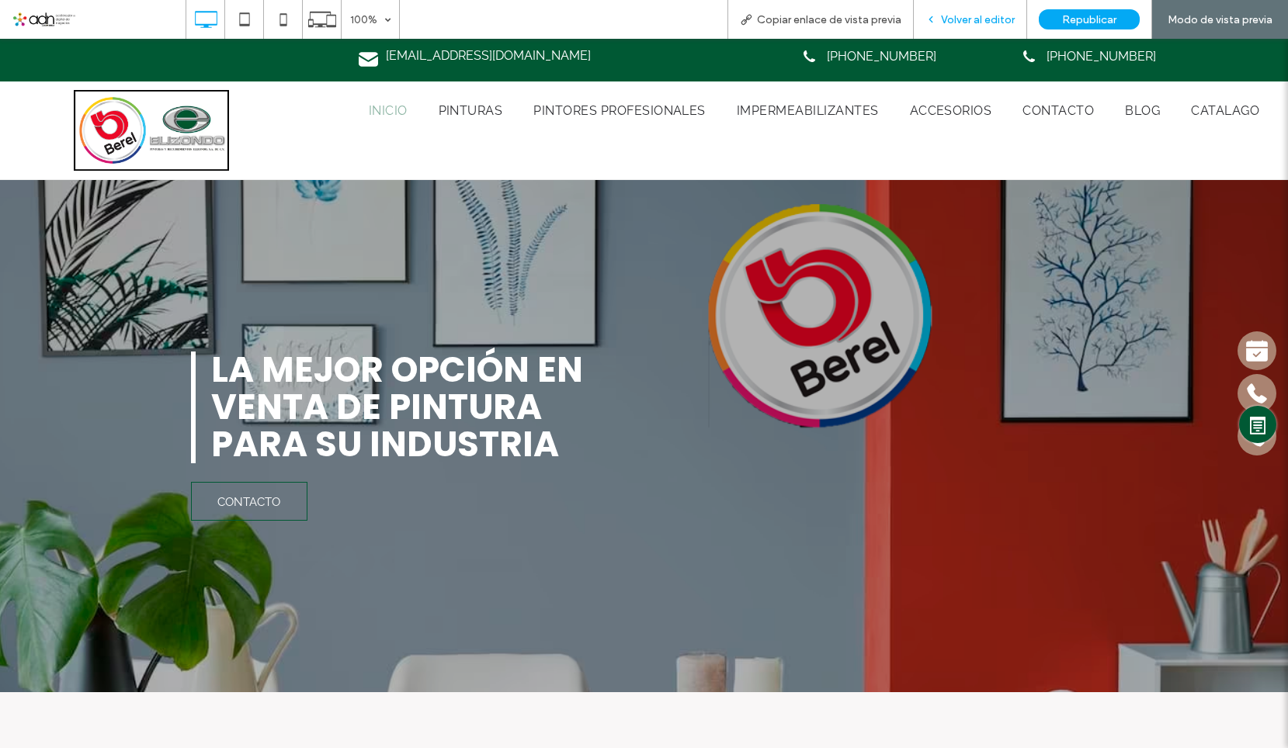
scroll to position [0, 0]
click at [974, 8] on div "Volver al editor" at bounding box center [970, 19] width 113 height 39
click at [962, 14] on span "Volver al editor" at bounding box center [978, 19] width 74 height 13
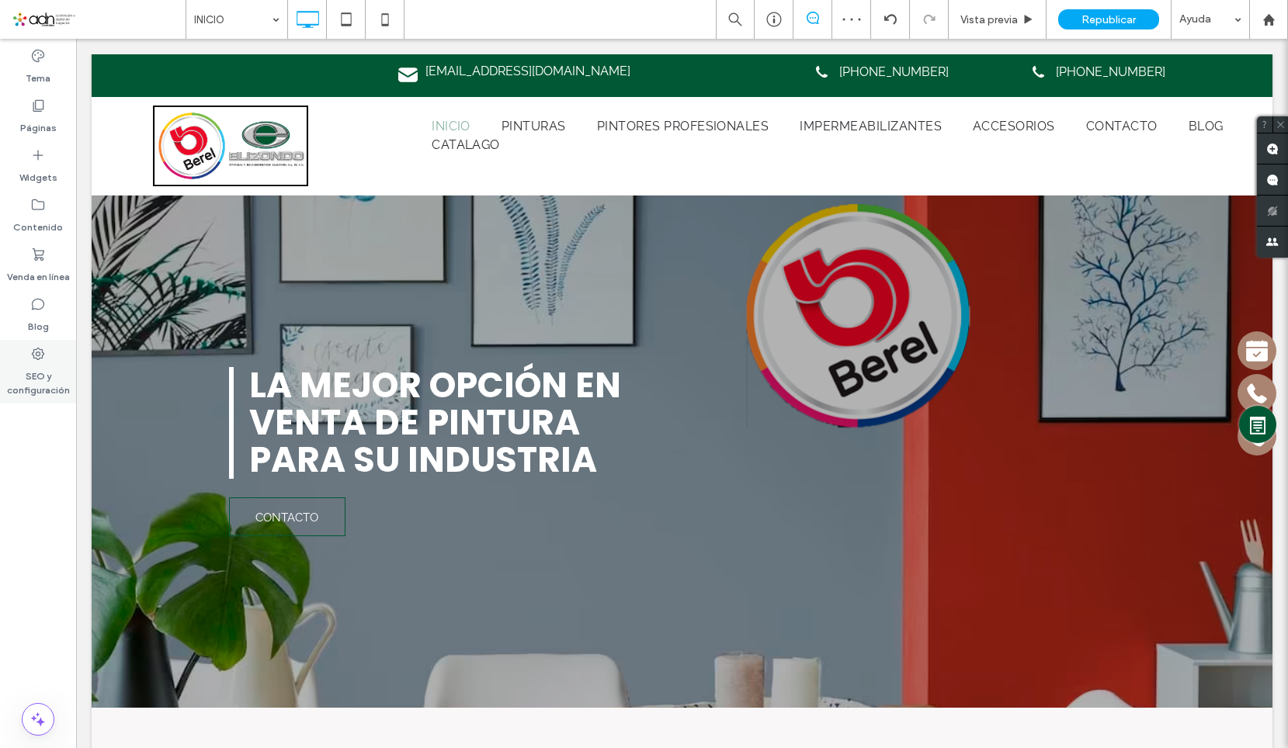
click at [47, 367] on label "SEO y configuración" at bounding box center [38, 380] width 76 height 36
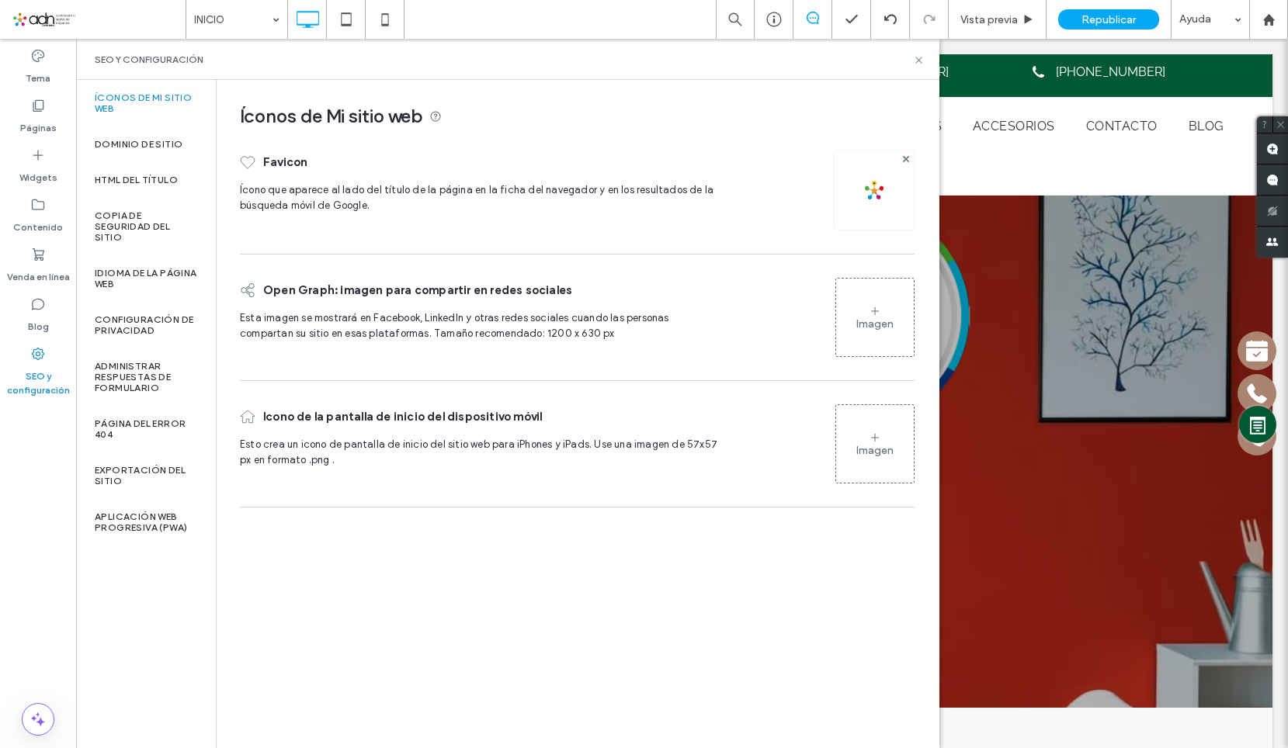
click at [869, 196] on img at bounding box center [874, 190] width 25 height 25
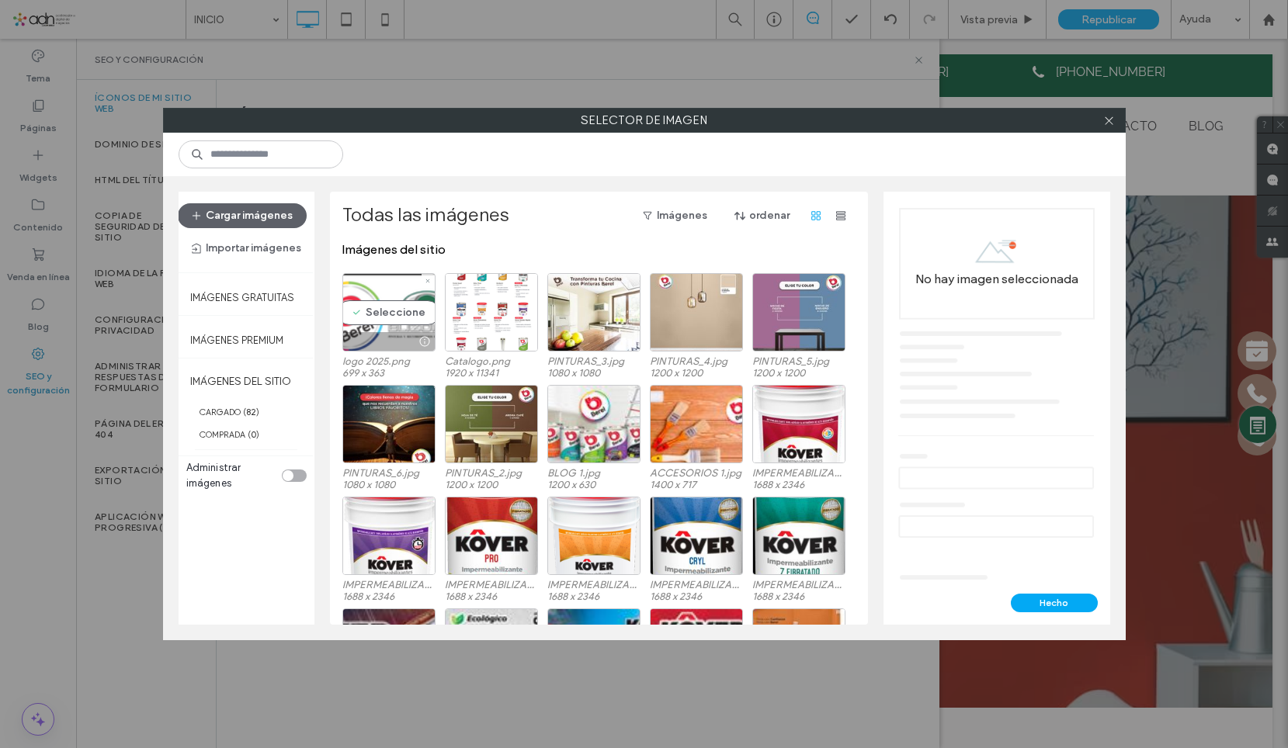
click at [412, 290] on div "Seleccione" at bounding box center [388, 312] width 93 height 78
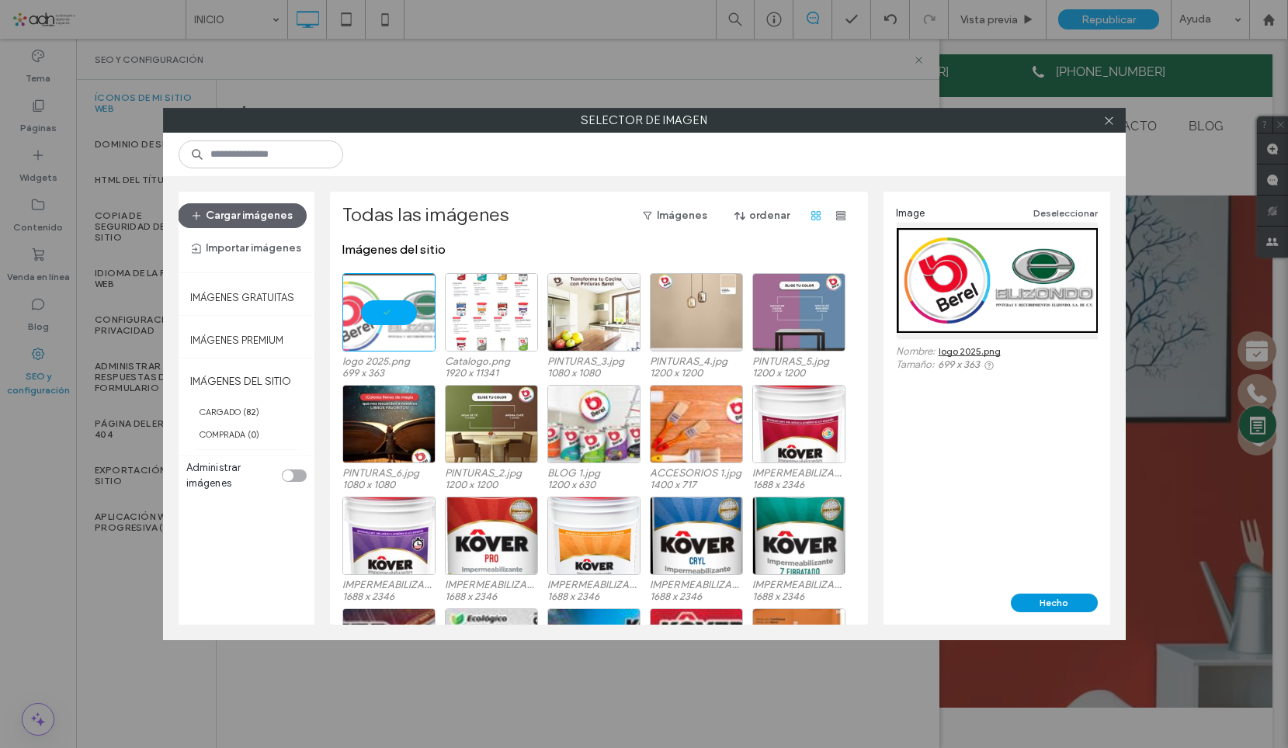
click at [1050, 598] on button "Hecho" at bounding box center [1054, 603] width 87 height 19
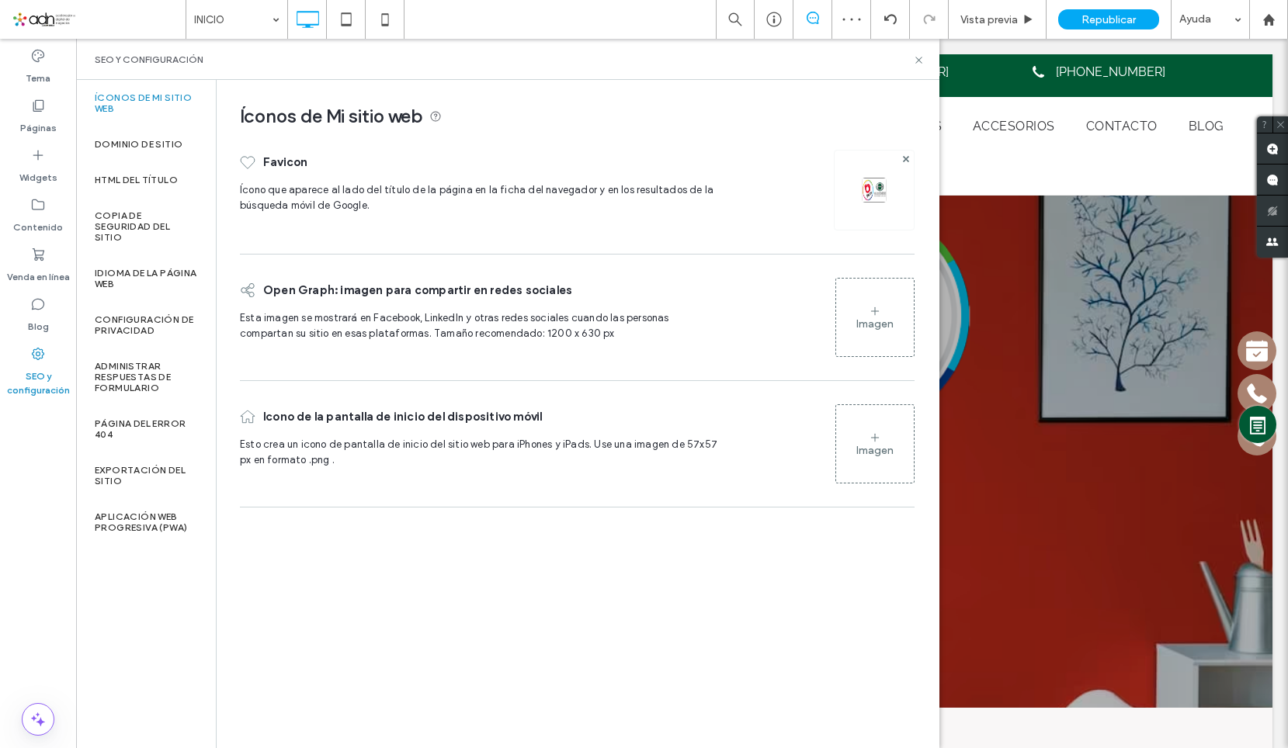
click at [883, 172] on div at bounding box center [874, 190] width 81 height 81
click at [876, 198] on img at bounding box center [874, 190] width 25 height 25
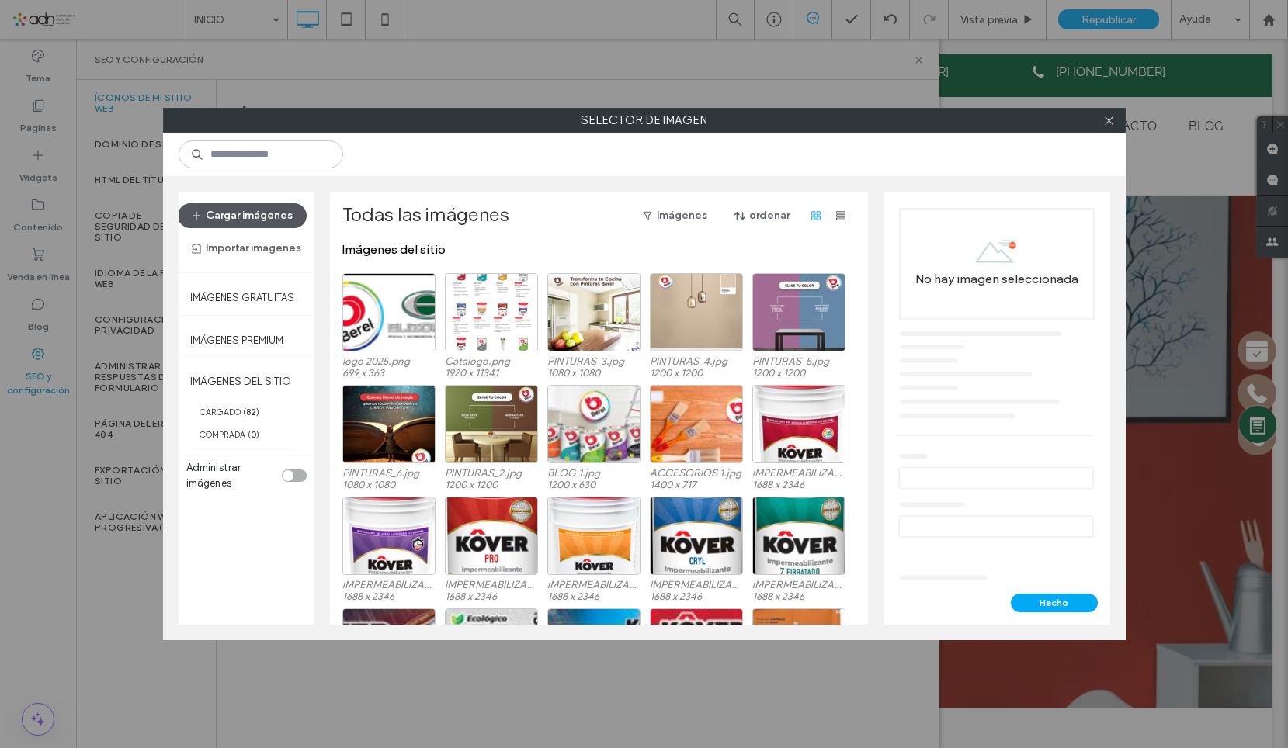
click at [224, 213] on button "Cargar imágenes" at bounding box center [242, 215] width 129 height 25
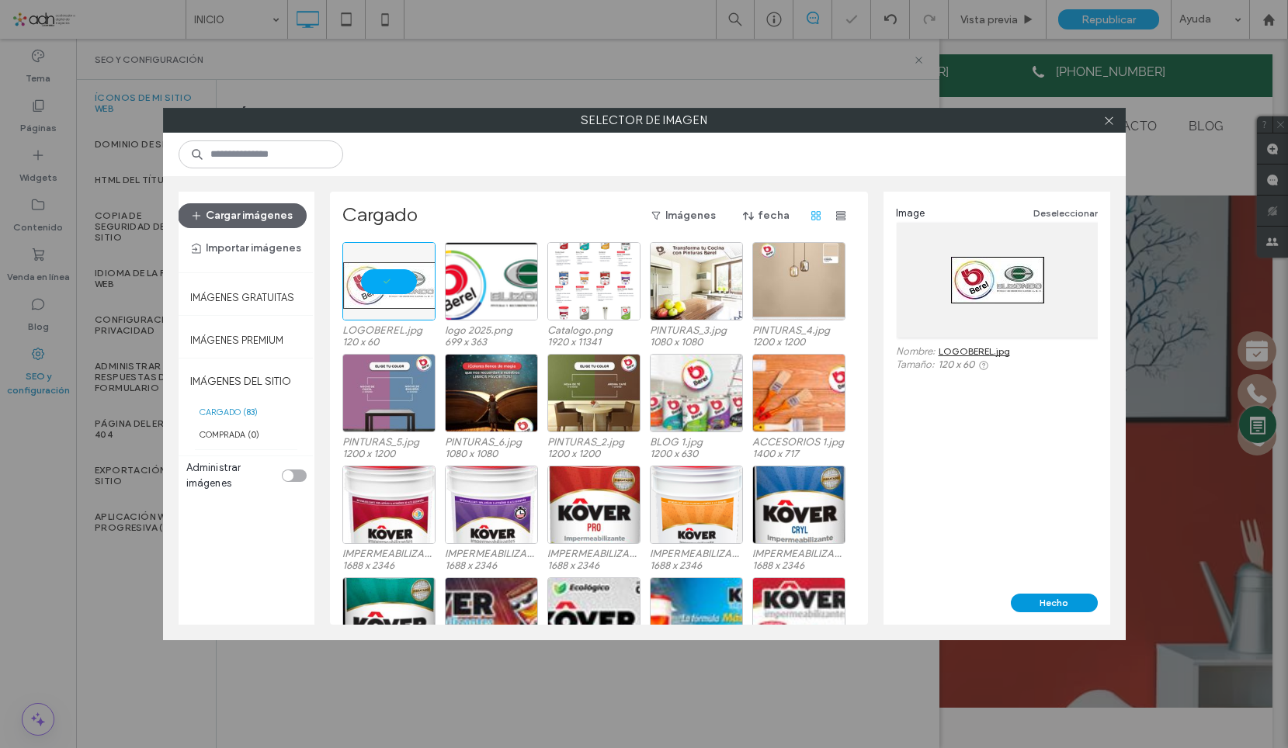
click at [1037, 597] on button "Hecho" at bounding box center [1054, 603] width 87 height 19
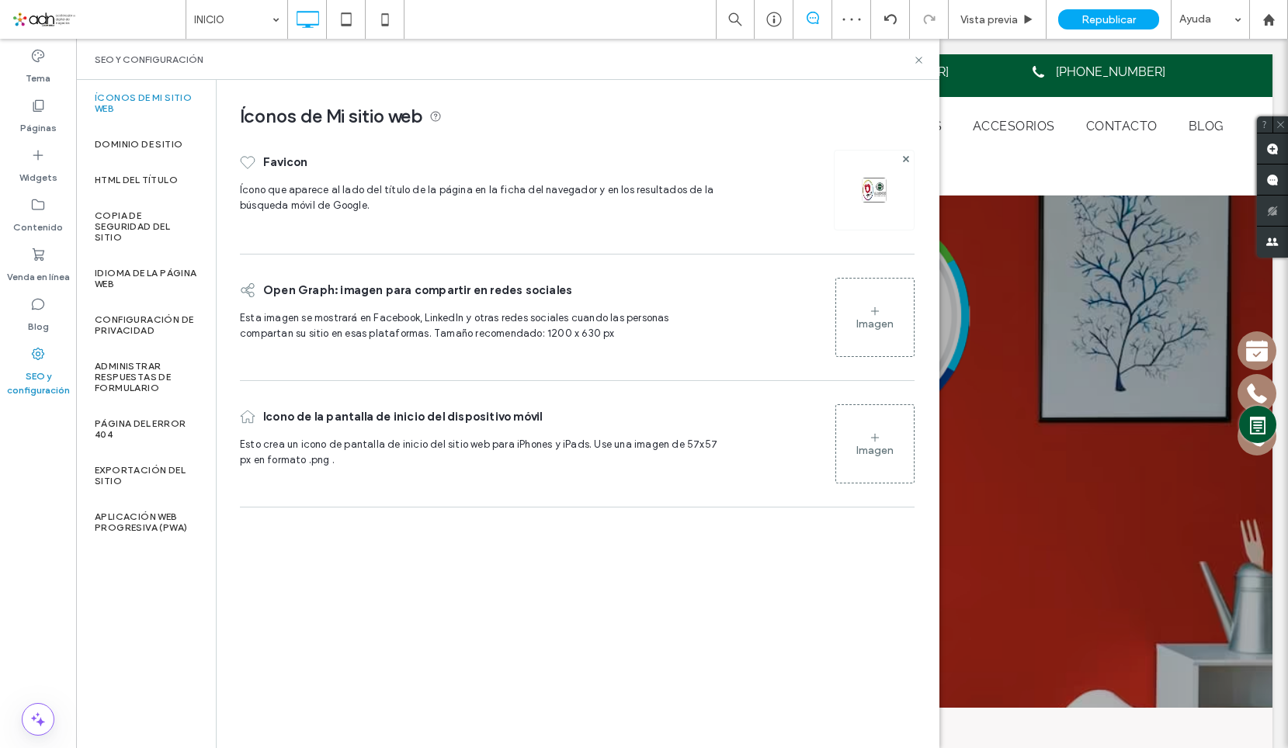
click at [873, 198] on img at bounding box center [874, 190] width 25 height 25
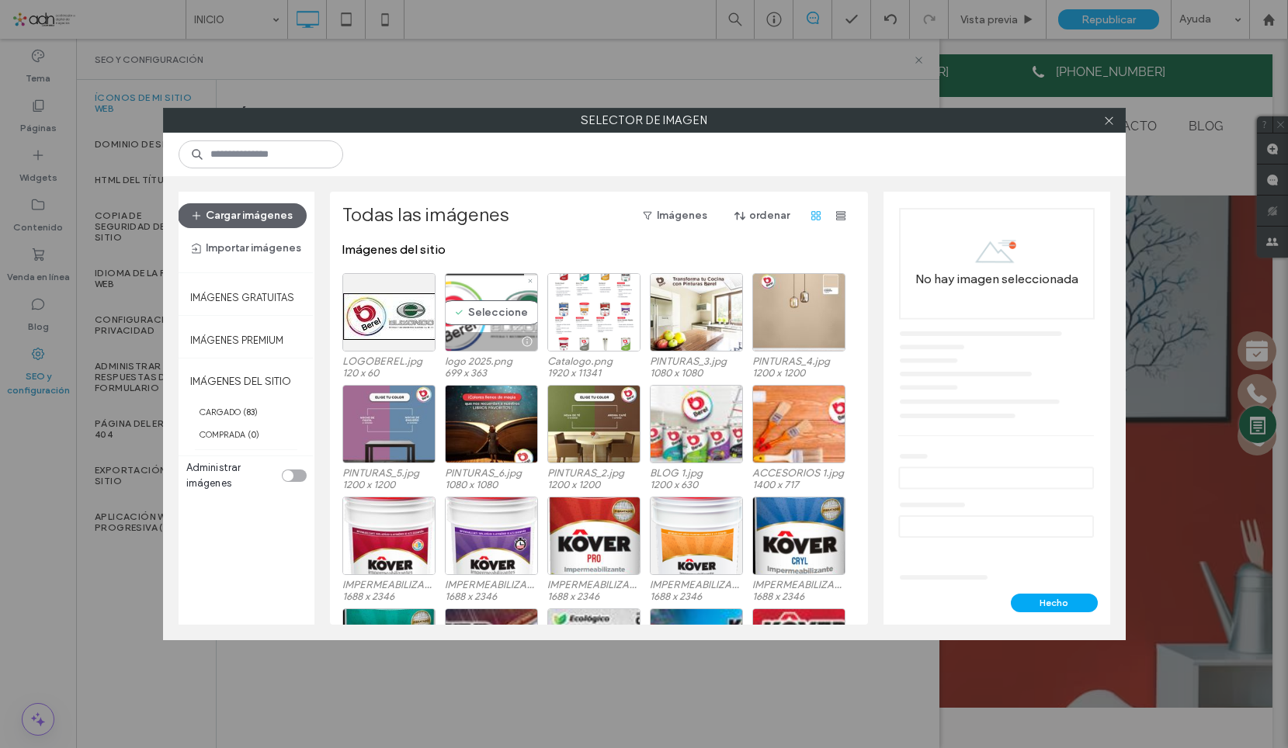
click at [491, 304] on div "Seleccione" at bounding box center [491, 312] width 93 height 78
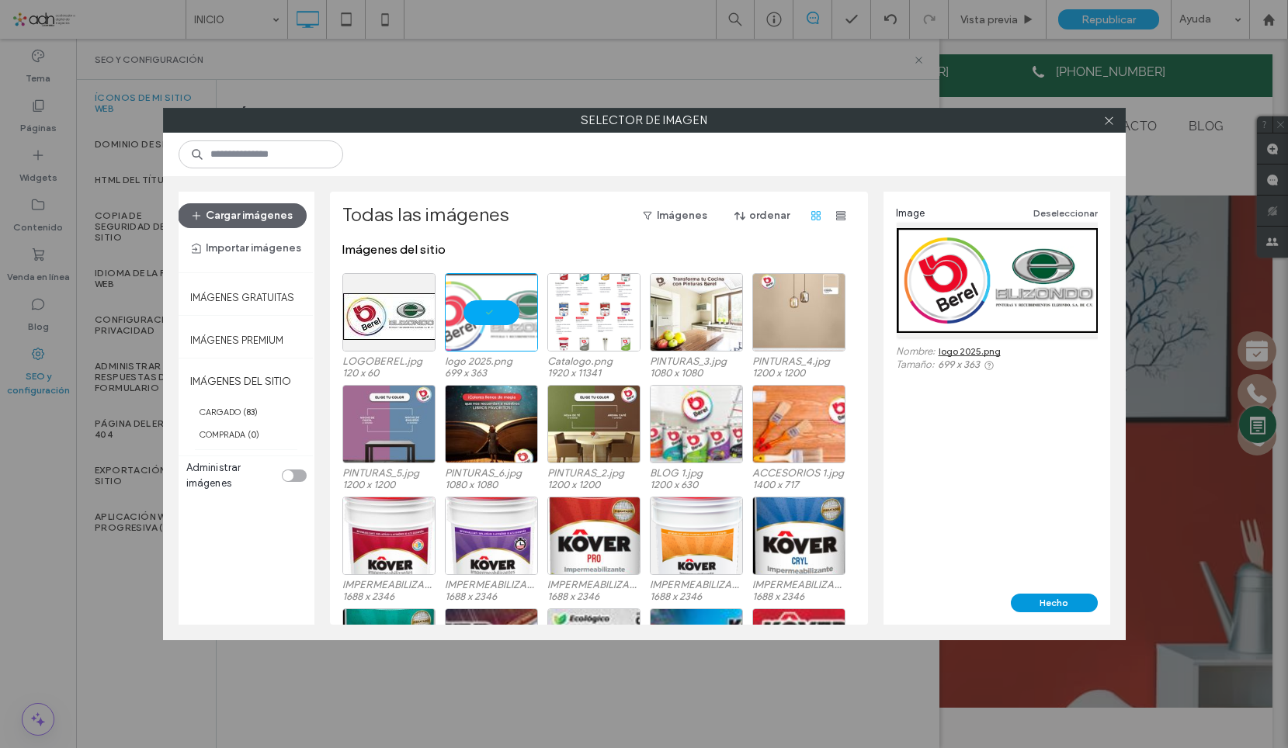
drag, startPoint x: 1043, startPoint y: 599, endPoint x: 963, endPoint y: 532, distance: 104.2
click at [1043, 599] on button "Hecho" at bounding box center [1054, 603] width 87 height 19
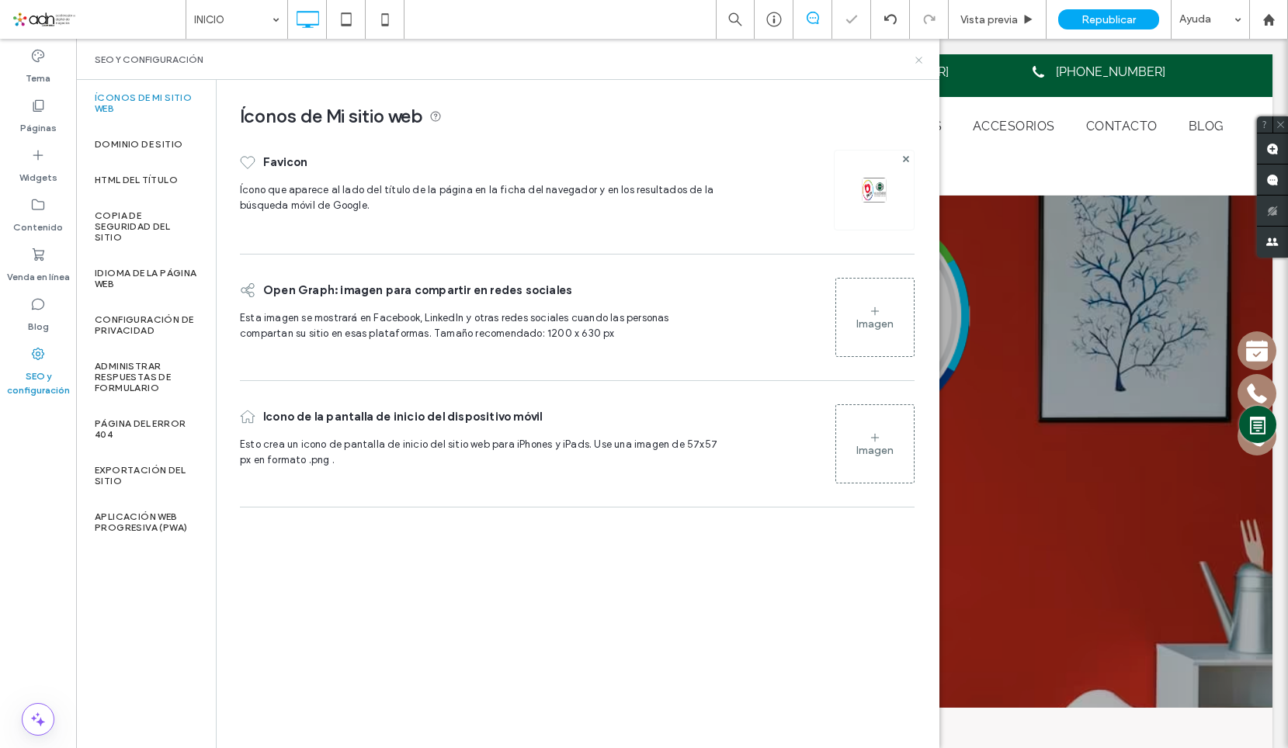
click at [919, 61] on icon at bounding box center [919, 60] width 12 height 12
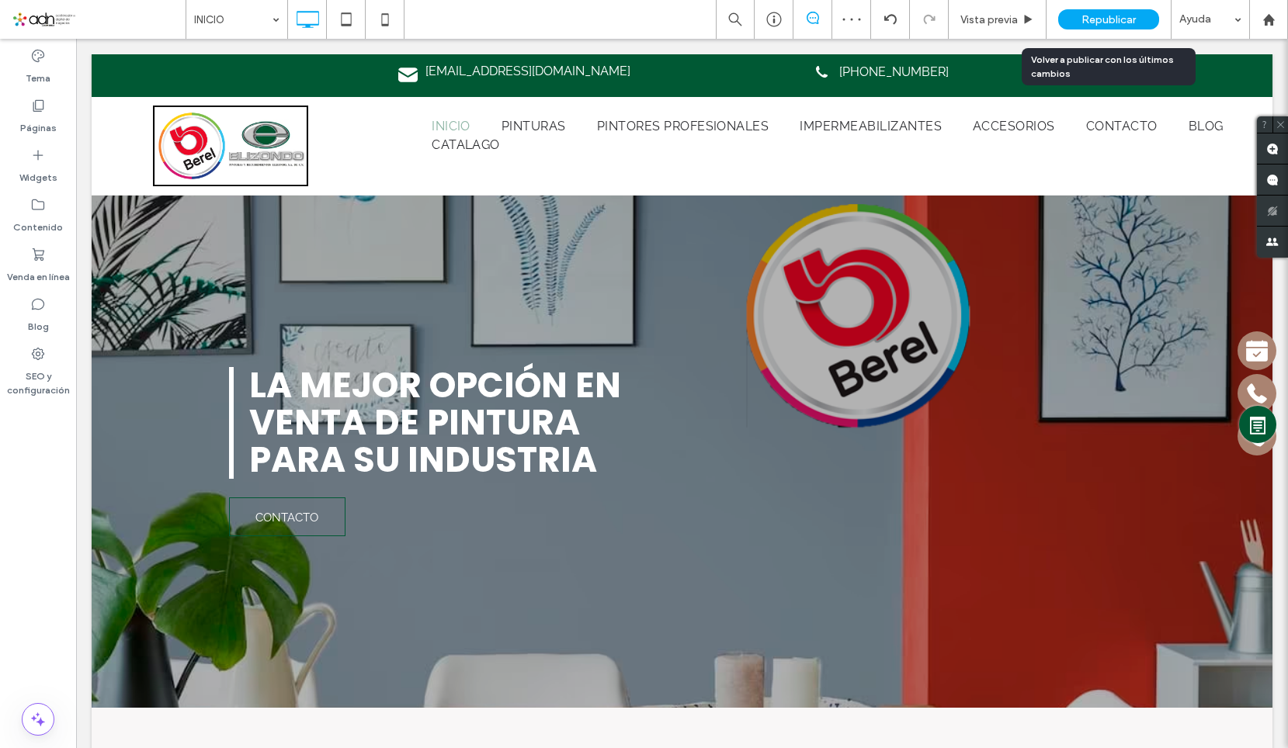
click at [1093, 16] on span "Republicar" at bounding box center [1108, 19] width 54 height 13
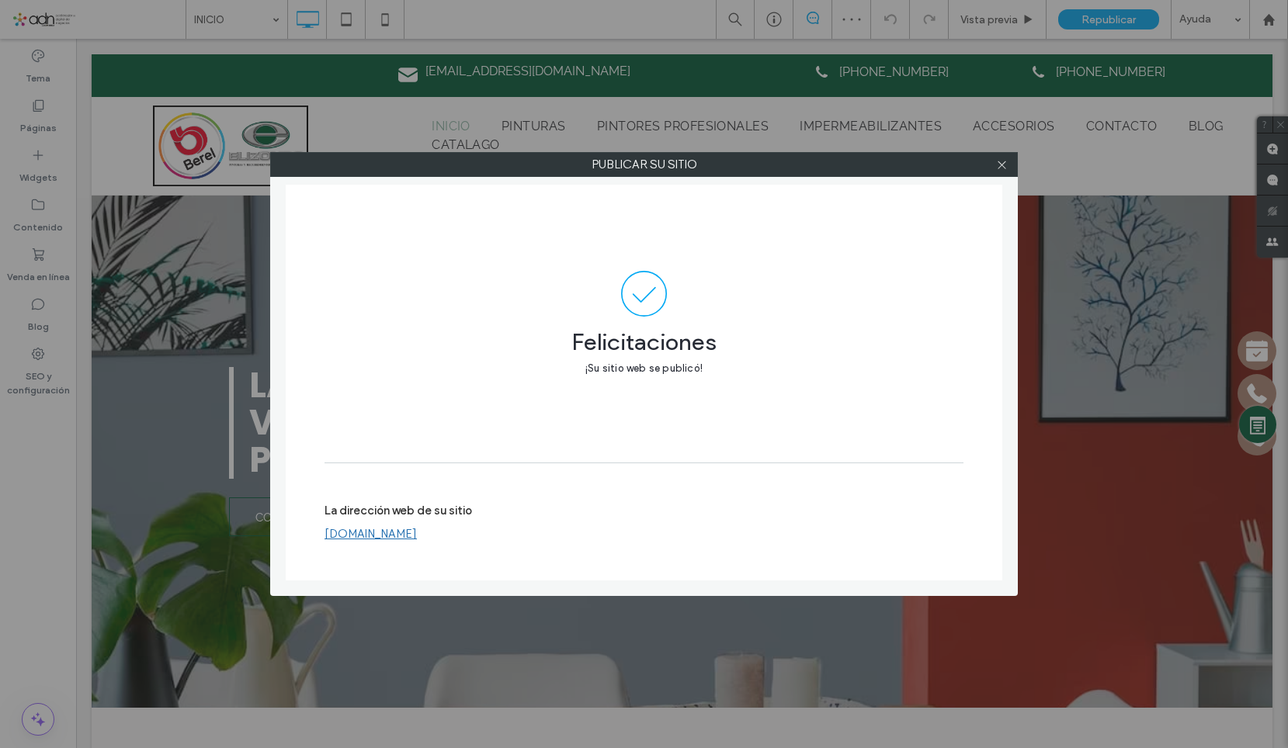
click at [417, 533] on link "[DOMAIN_NAME]" at bounding box center [371, 534] width 92 height 14
